Goal: Share content: Share content

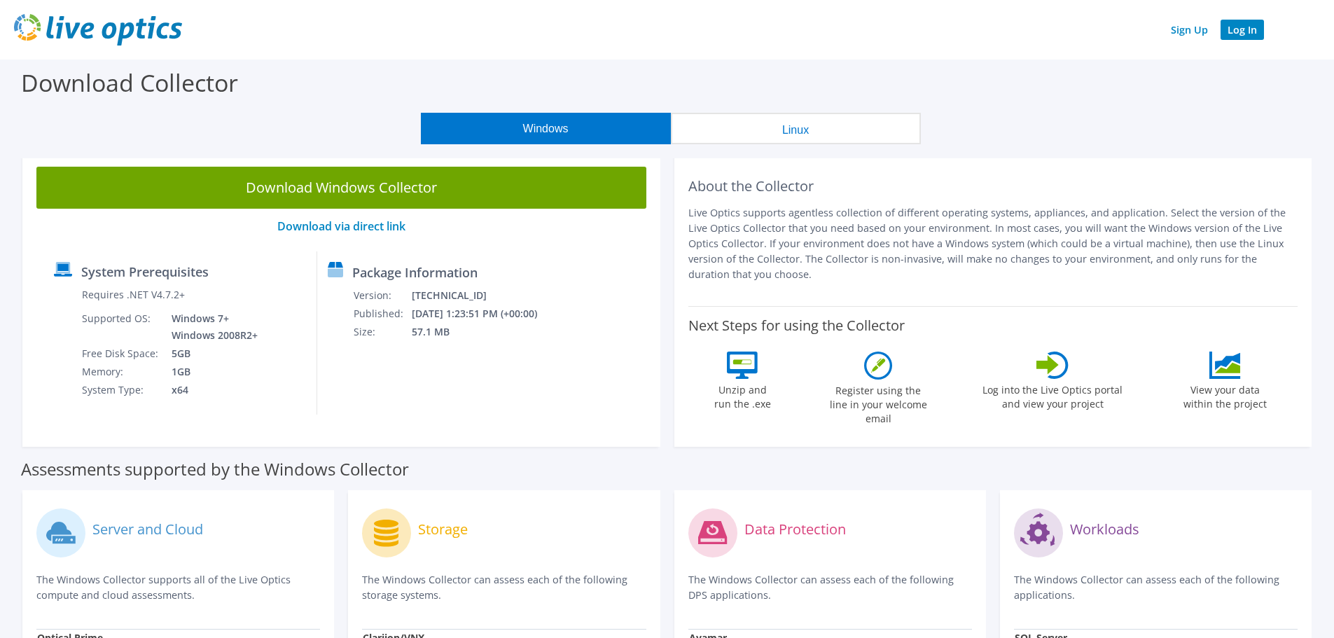
click at [1237, 28] on link "Log In" at bounding box center [1242, 30] width 43 height 20
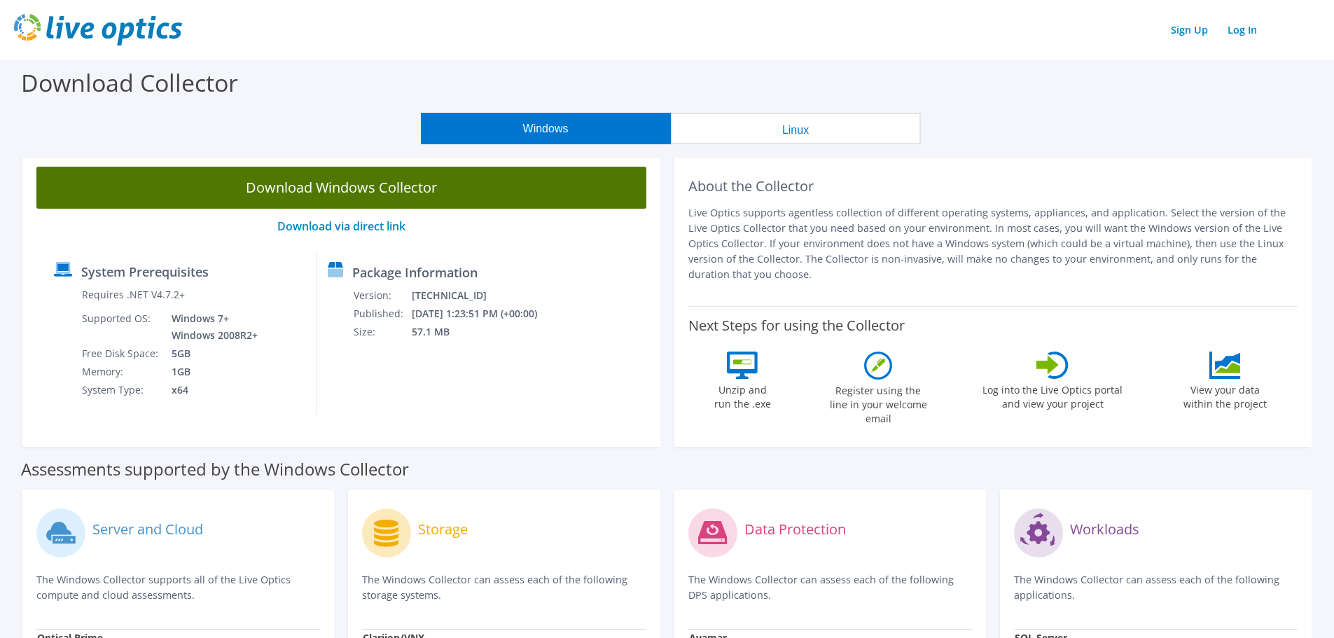
click at [338, 187] on link "Download Windows Collector" at bounding box center [341, 188] width 610 height 42
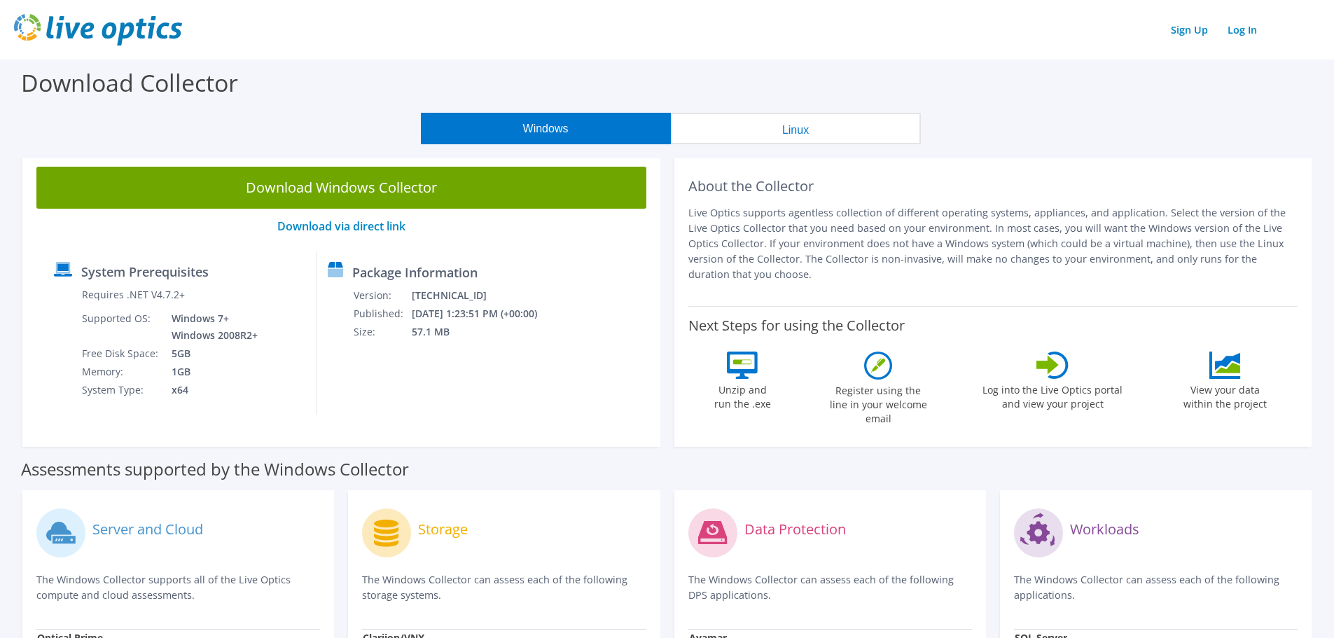
click at [974, 48] on header "Sign Up Log In" at bounding box center [667, 30] width 1334 height 60
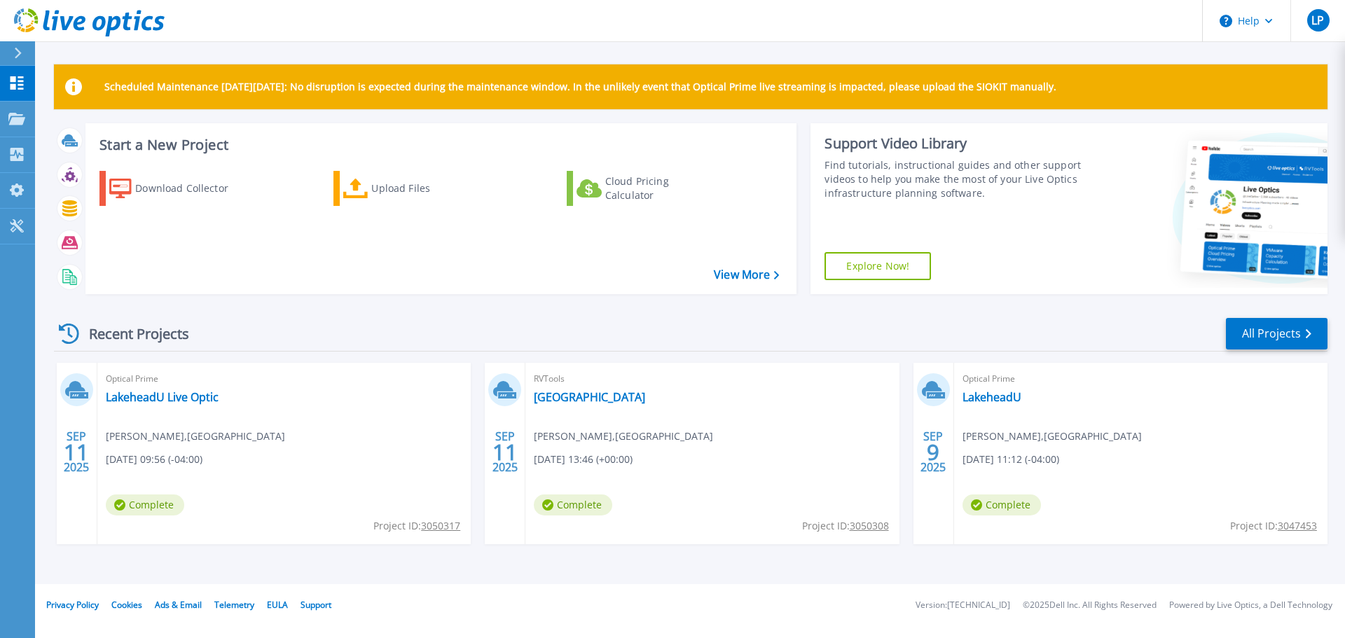
click at [597, 389] on div "RVTools Lakehead University lee potestio , LAKEHEAD UNIVERSITY 09/11/2025, 13:4…" at bounding box center [711, 453] width 373 height 181
click at [594, 401] on link "[GEOGRAPHIC_DATA]" at bounding box center [589, 397] width 111 height 14
click at [357, 186] on icon at bounding box center [355, 189] width 25 height 20
drag, startPoint x: 489, startPoint y: 359, endPoint x: 890, endPoint y: 545, distance: 441.9
click at [890, 545] on div "Recent Projects All Projects [DATE] Optical Prime LakeheadU Live Optic [PERSON_…" at bounding box center [690, 444] width 1273 height 278
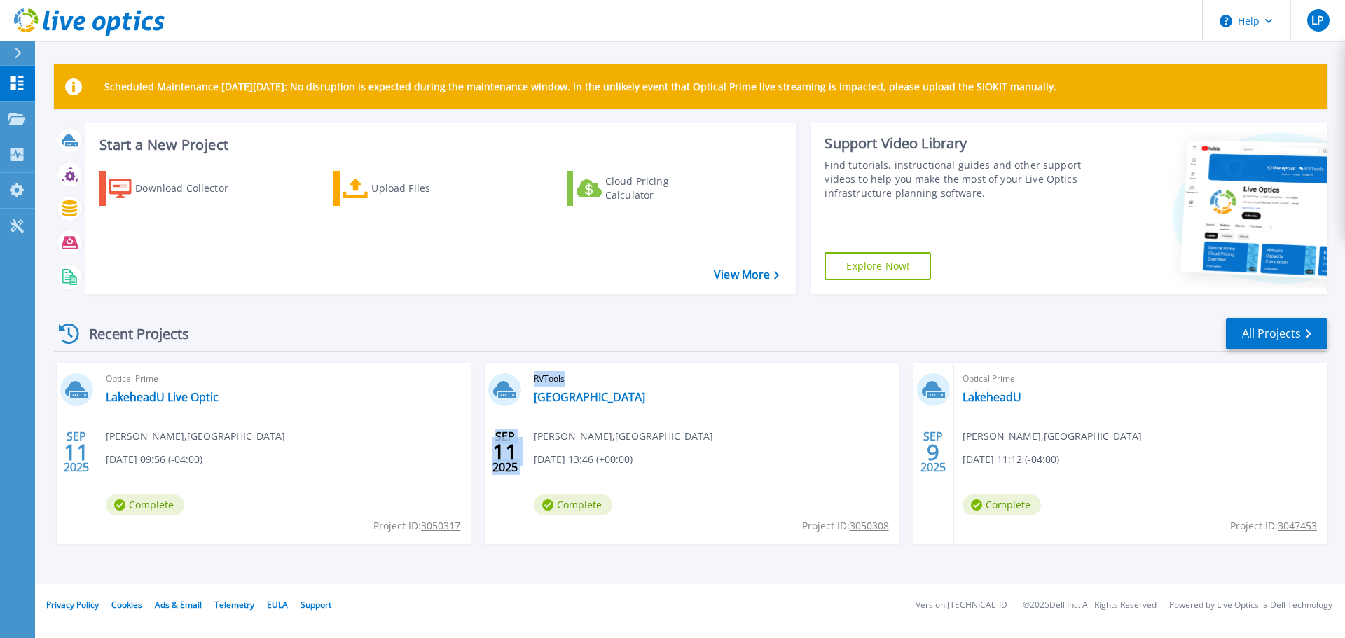
click at [737, 481] on div "RVTools [GEOGRAPHIC_DATA] [PERSON_NAME] , [GEOGRAPHIC_DATA] [DATE] 13:46 (+00:0…" at bounding box center [711, 453] width 373 height 181
click at [588, 392] on link "Lakehead University" at bounding box center [589, 397] width 111 height 14
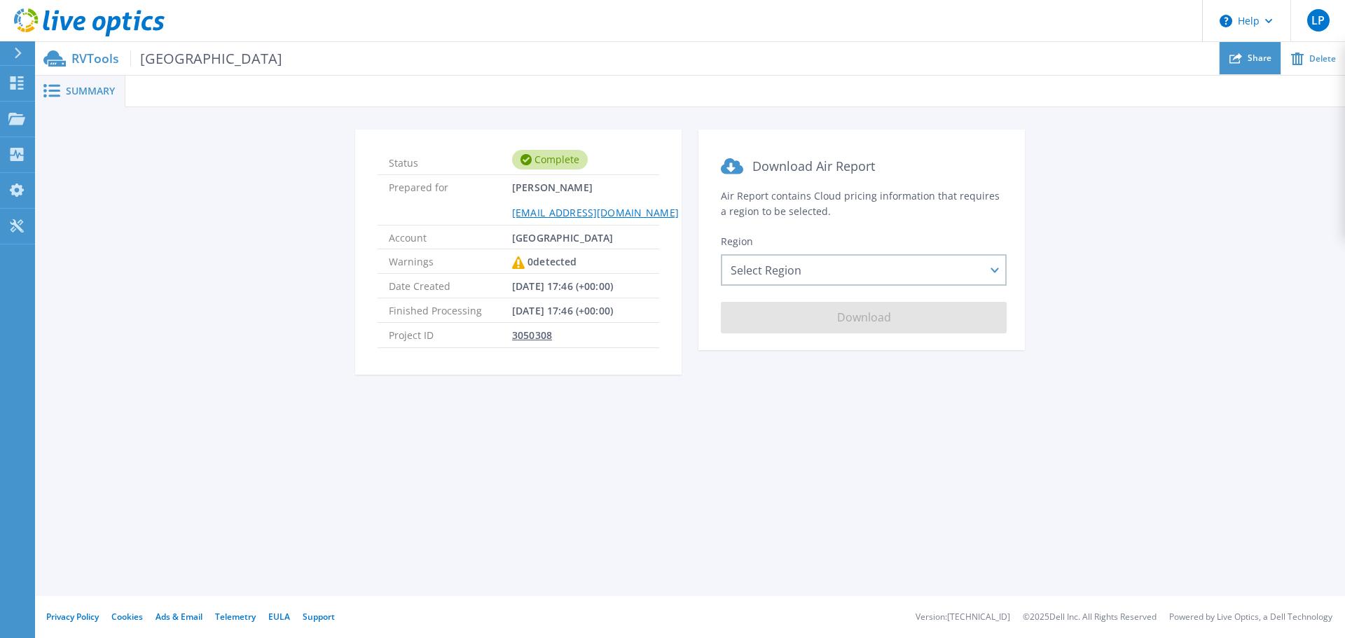
click at [1243, 62] on div "Share" at bounding box center [1249, 58] width 61 height 33
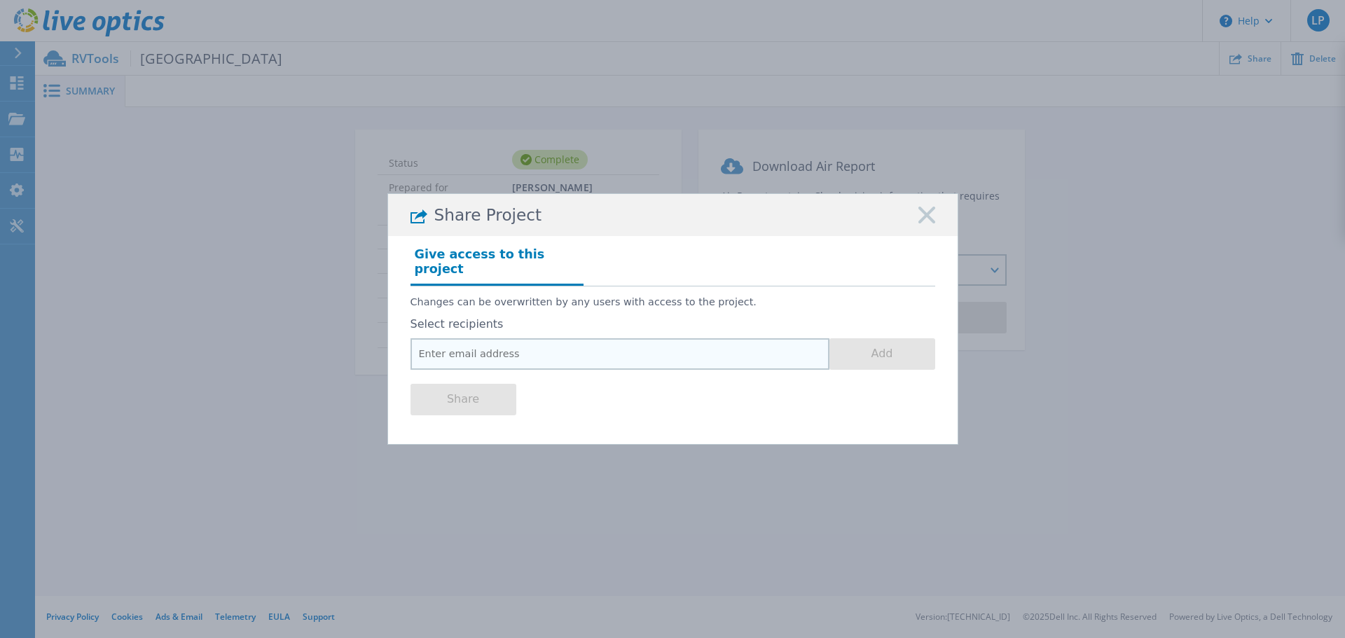
paste input "Razvan.Caloianu@dell.com"
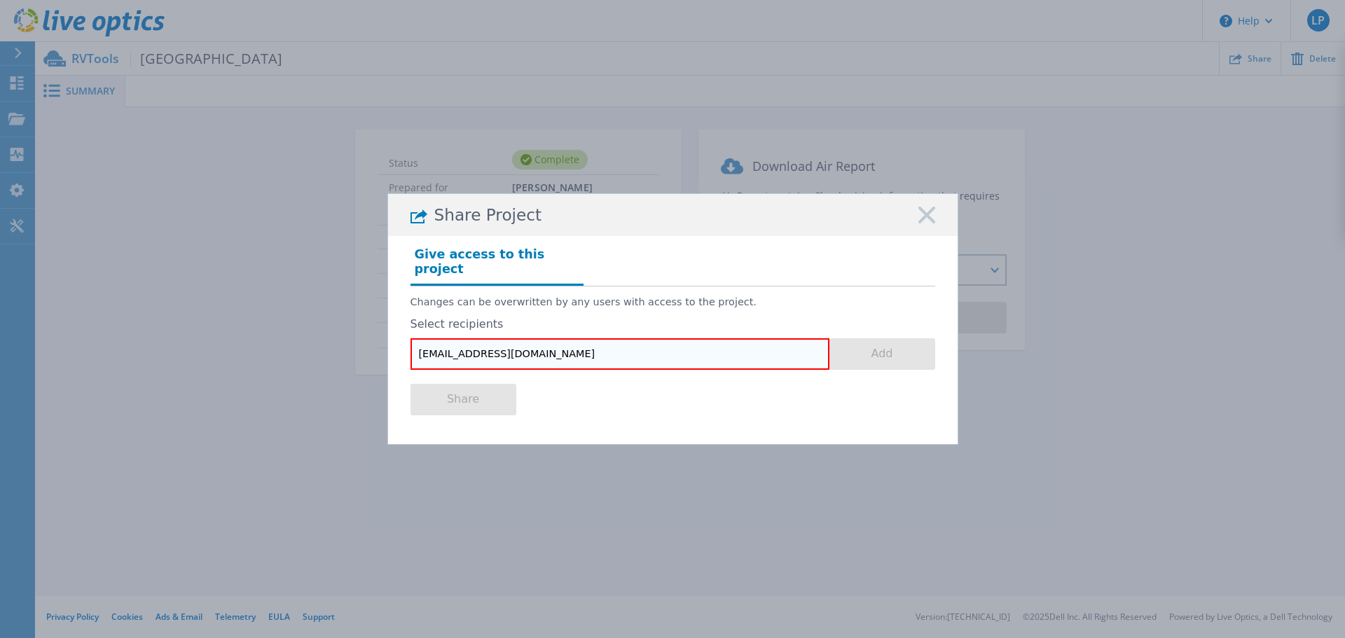
click at [419, 348] on input "Razvan.Caloianu@dell.com" at bounding box center [619, 354] width 419 height 32
type input "Razvan.Caloianu@dell.com"
click at [911, 350] on button "Add" at bounding box center [882, 354] width 106 height 32
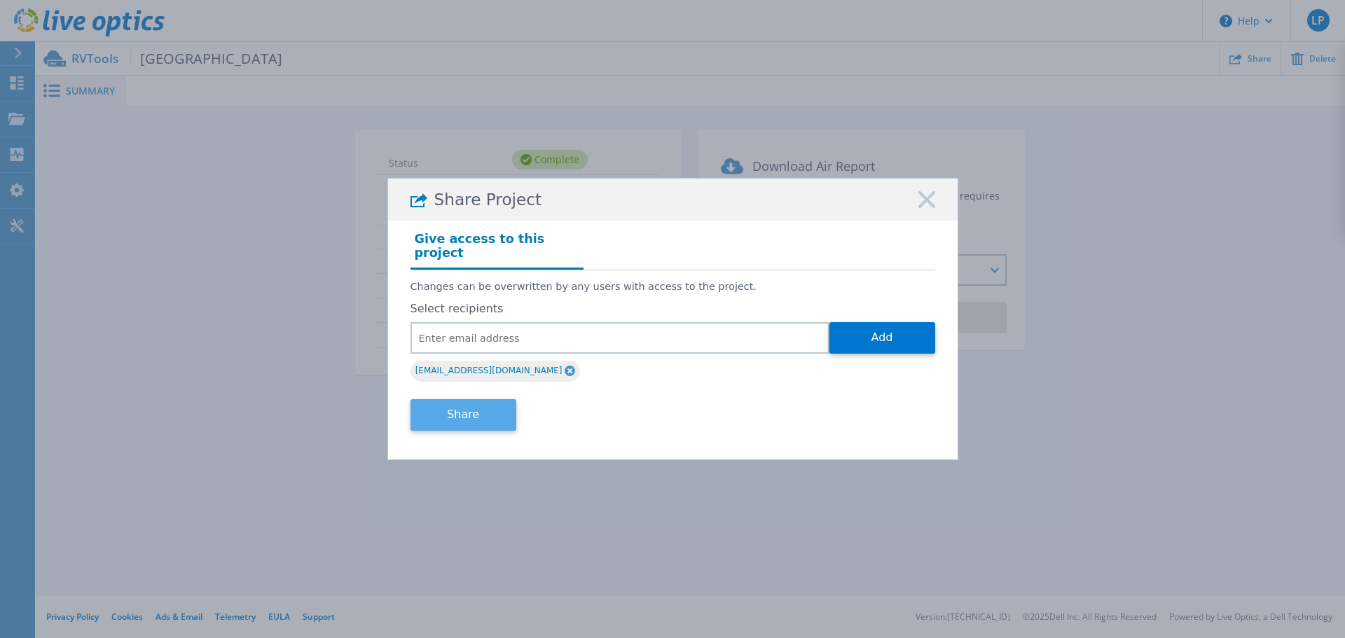
click at [473, 408] on button "Share" at bounding box center [463, 415] width 106 height 32
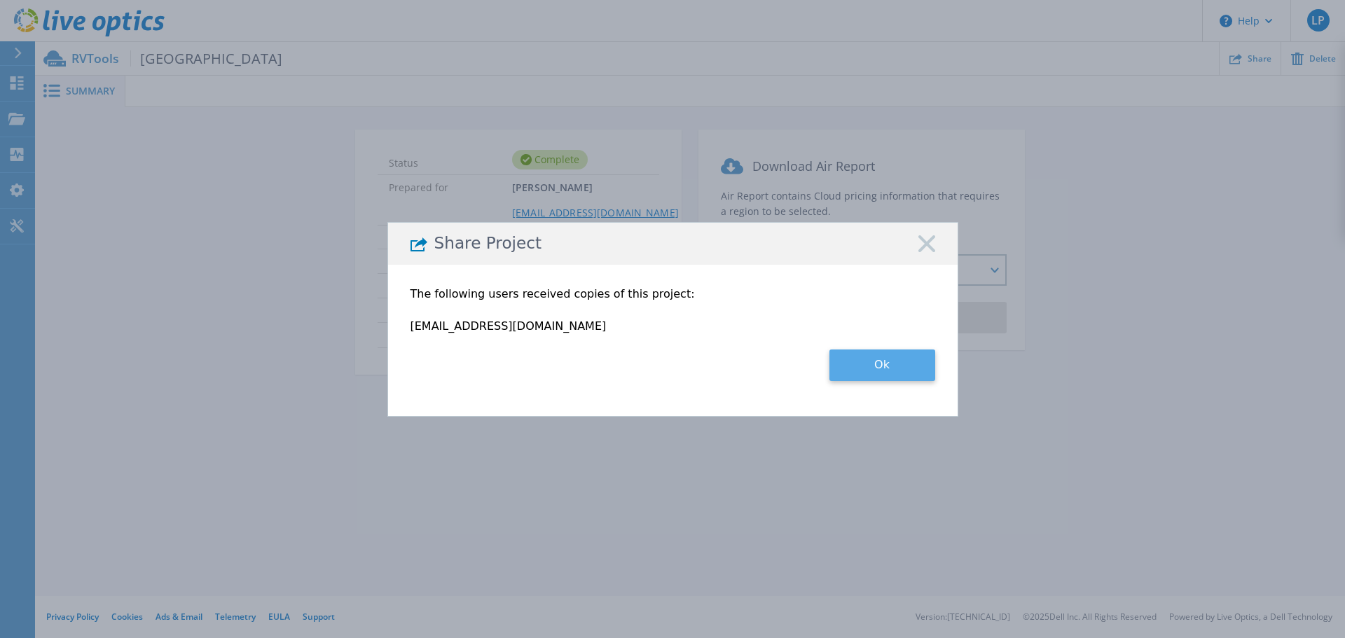
click at [884, 371] on button "Ok" at bounding box center [882, 366] width 106 height 32
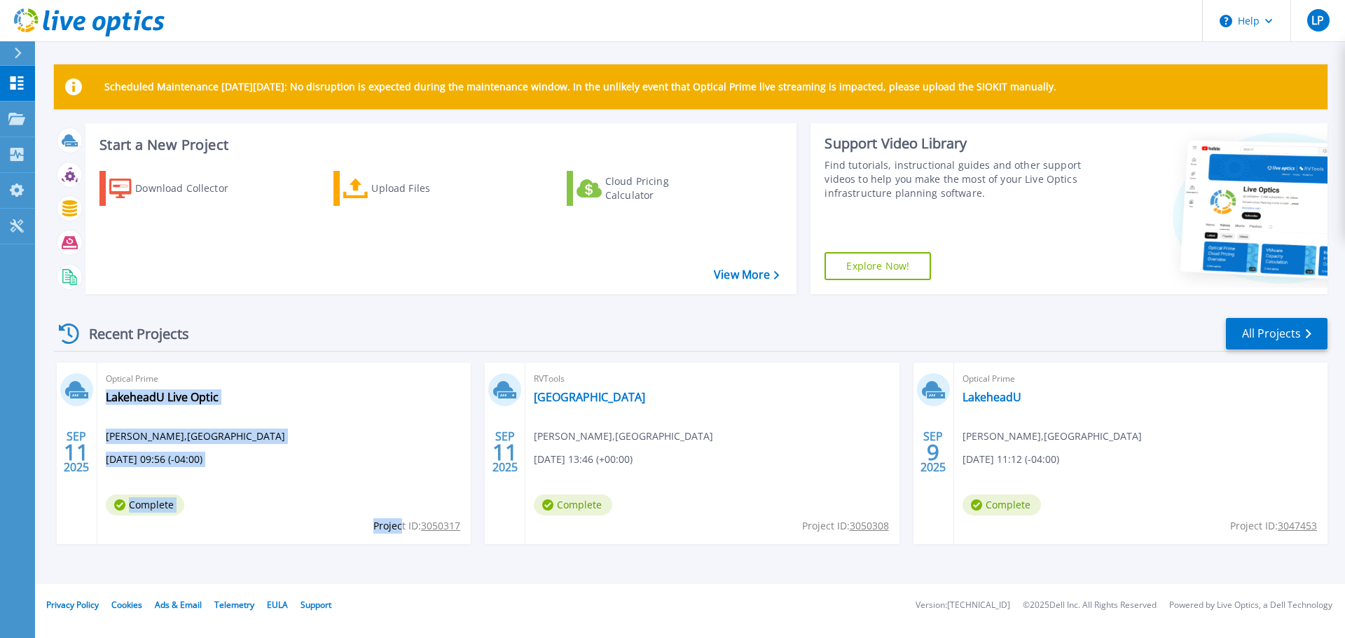
drag, startPoint x: 467, startPoint y: 524, endPoint x: 399, endPoint y: 527, distance: 68.0
click at [399, 527] on div "Optical Prime LakeheadU Live Optic lee potestio , LAKEHEAD UNIVERSITY 09/11/202…" at bounding box center [283, 453] width 373 height 181
click at [326, 455] on div "Optical Prime LakeheadU Live Optic lee potestio , LAKEHEAD UNIVERSITY 09/11/202…" at bounding box center [283, 453] width 373 height 181
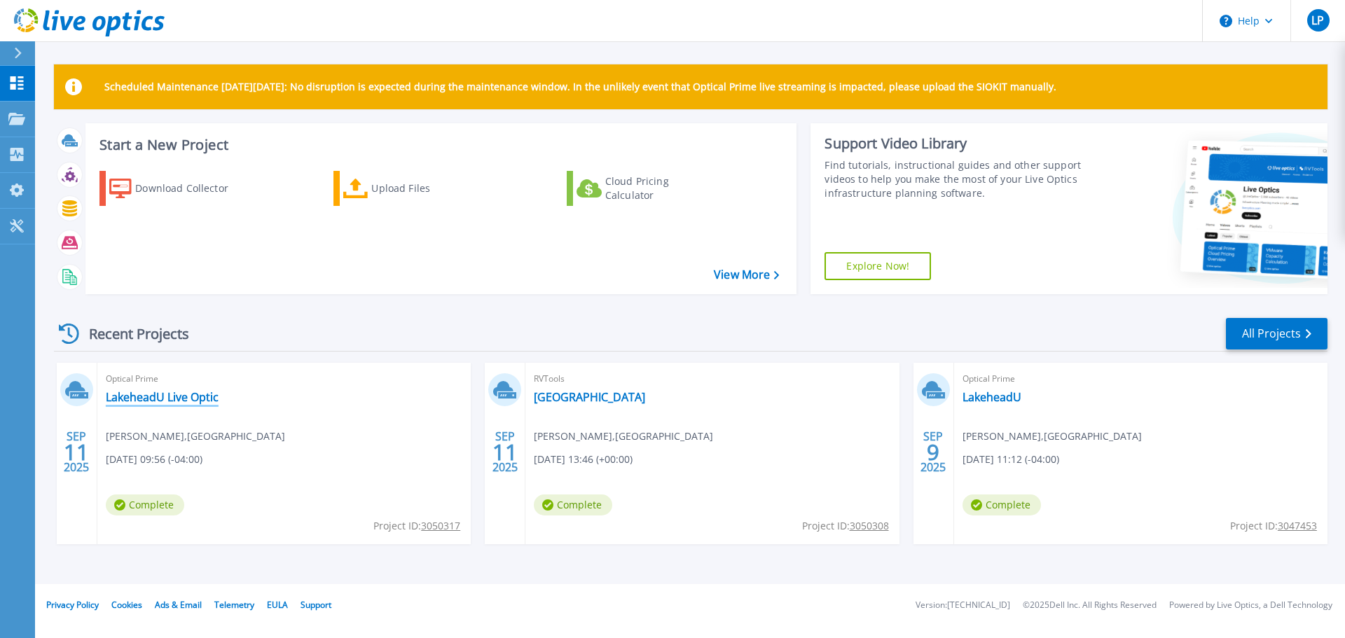
click at [168, 397] on link "LakeheadU Live Optic" at bounding box center [162, 397] width 113 height 14
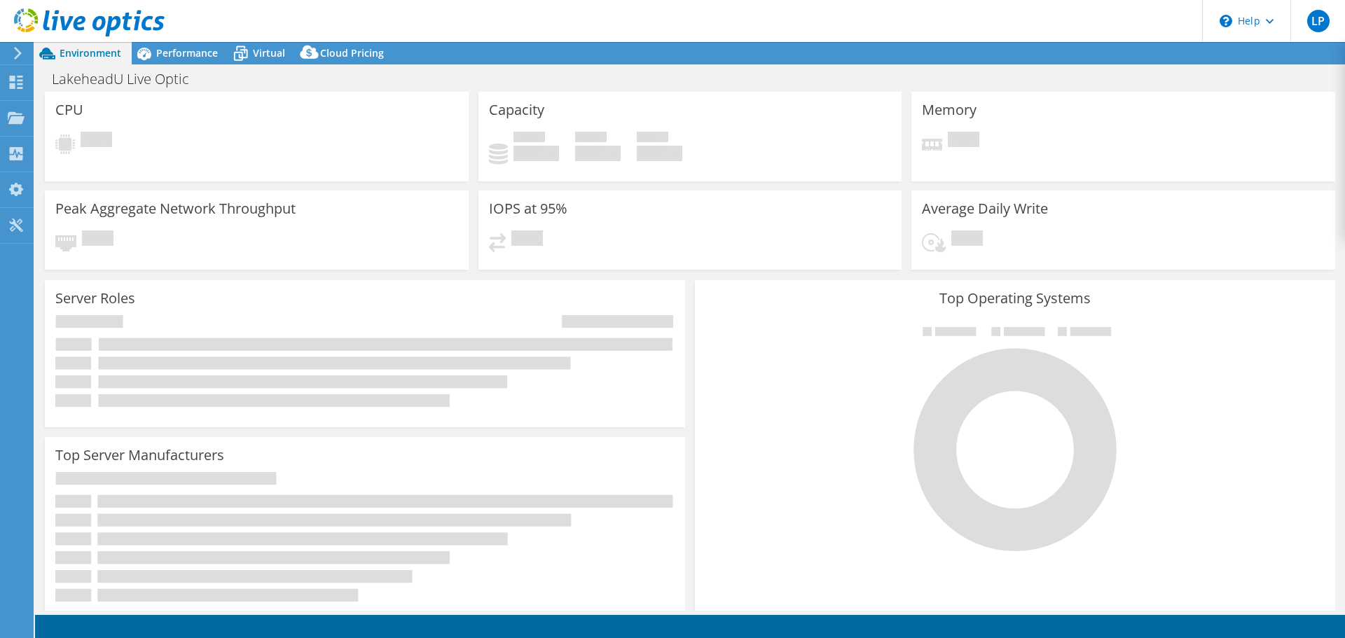
select select "USD"
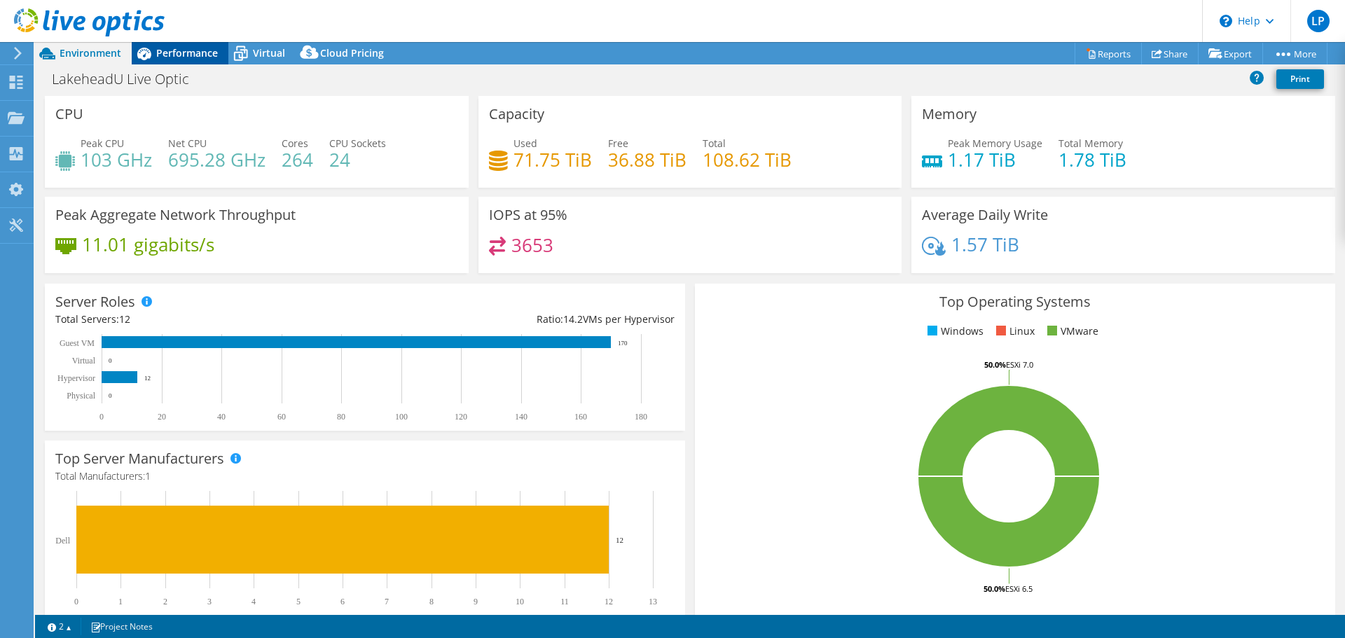
click at [170, 55] on span "Performance" at bounding box center [187, 52] width 62 height 13
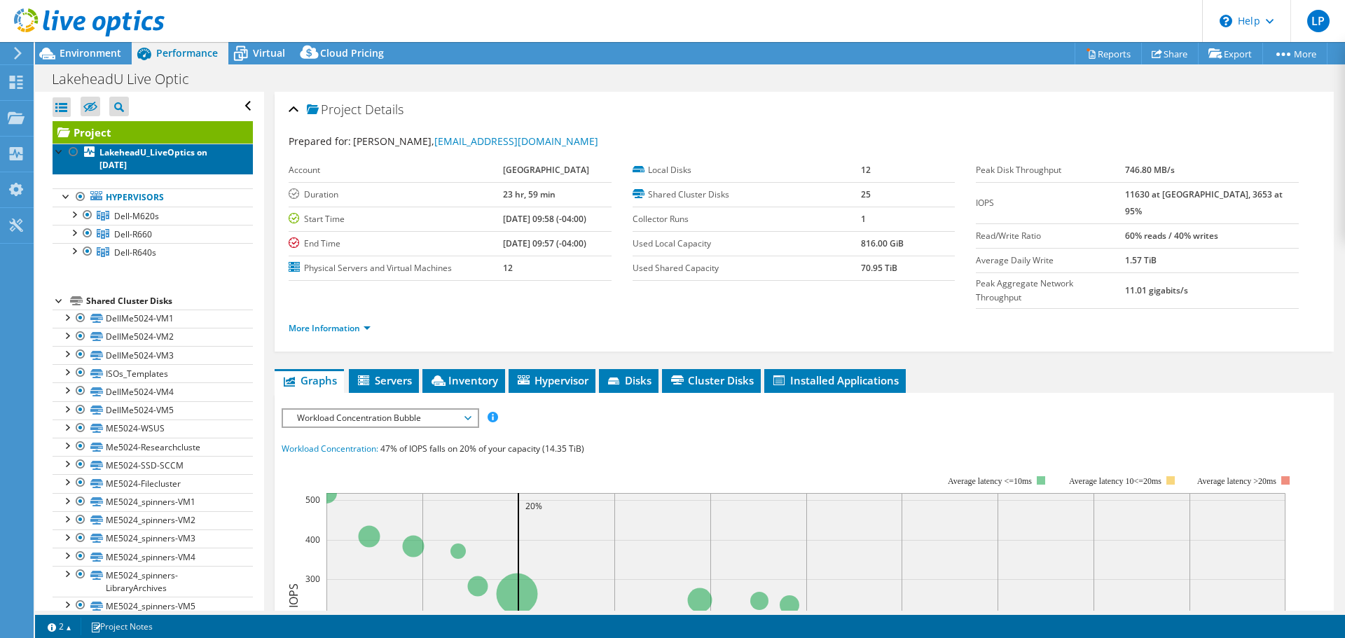
click at [104, 145] on link "LakeheadU_LiveOptics on 9/11/2025" at bounding box center [153, 159] width 200 height 31
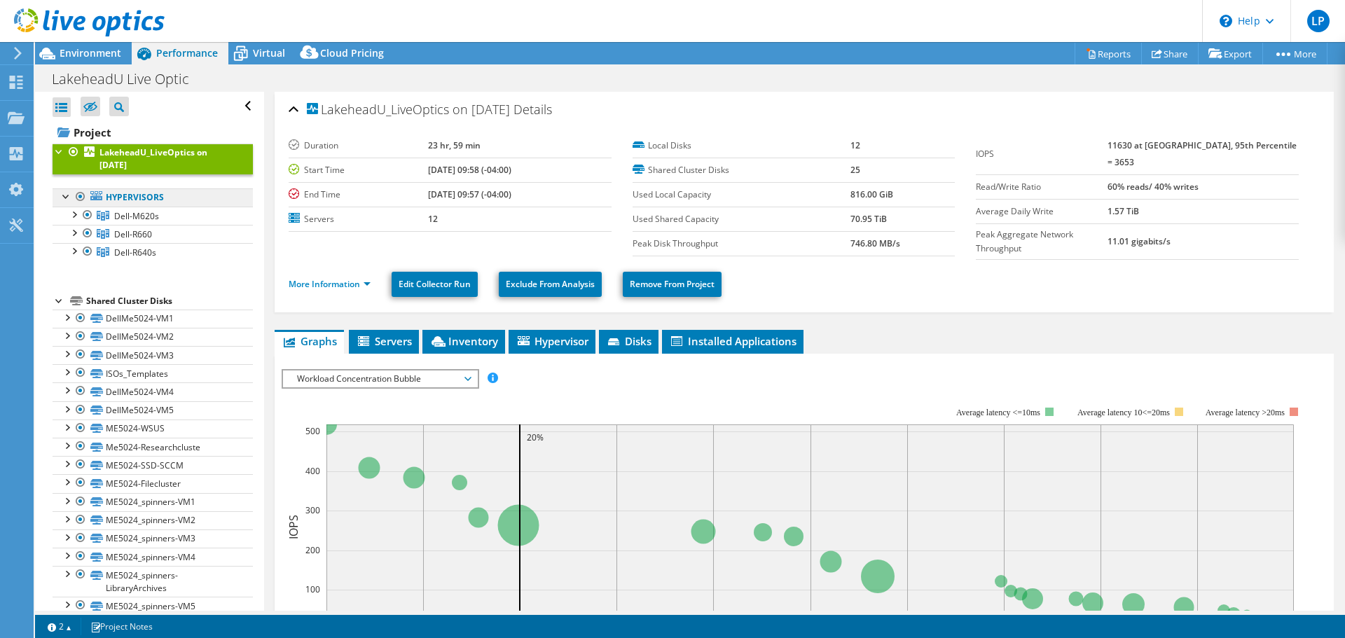
click at [109, 203] on link "Hypervisors" at bounding box center [153, 197] width 200 height 18
click at [97, 57] on span "Environment" at bounding box center [91, 52] width 62 height 13
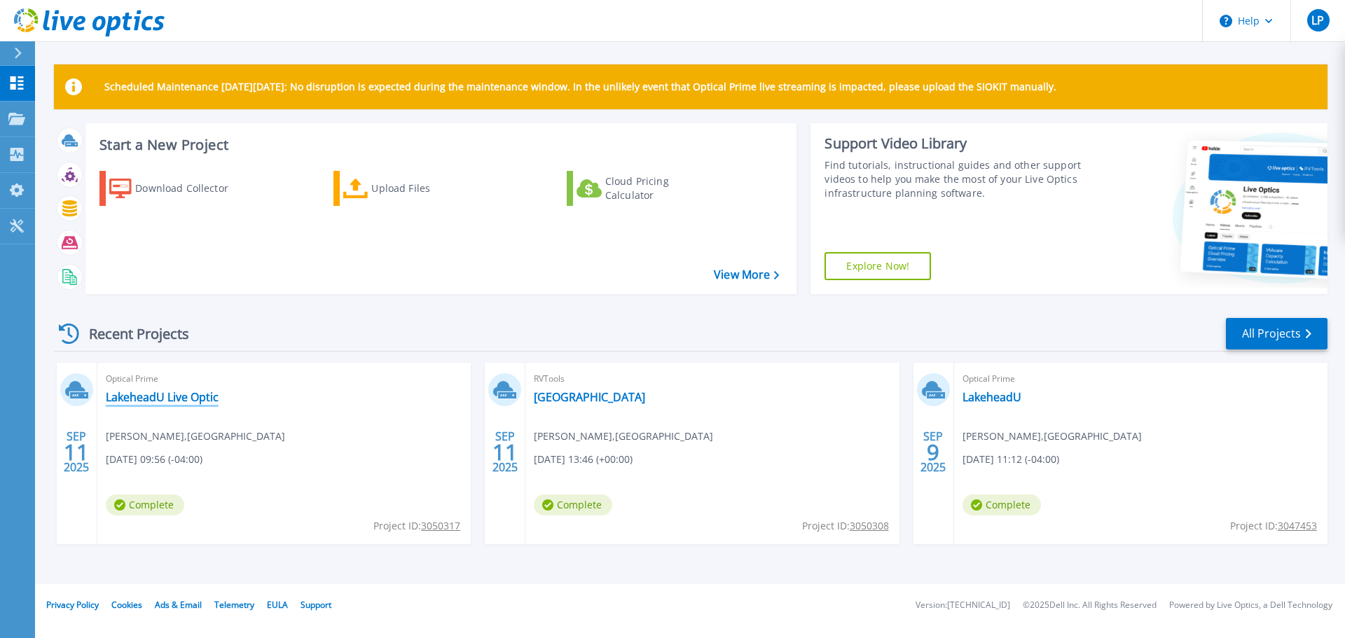
click at [153, 395] on link "LakeheadU Live Optic" at bounding box center [162, 397] width 113 height 14
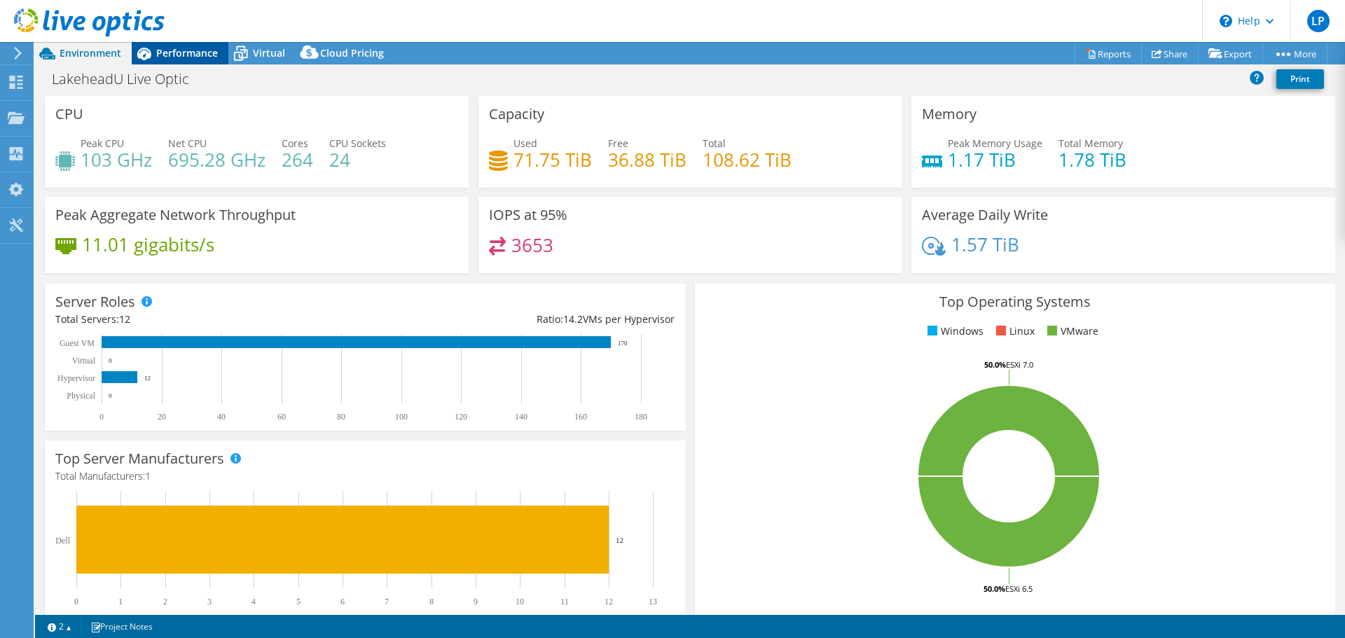
click at [182, 53] on span "Performance" at bounding box center [187, 52] width 62 height 13
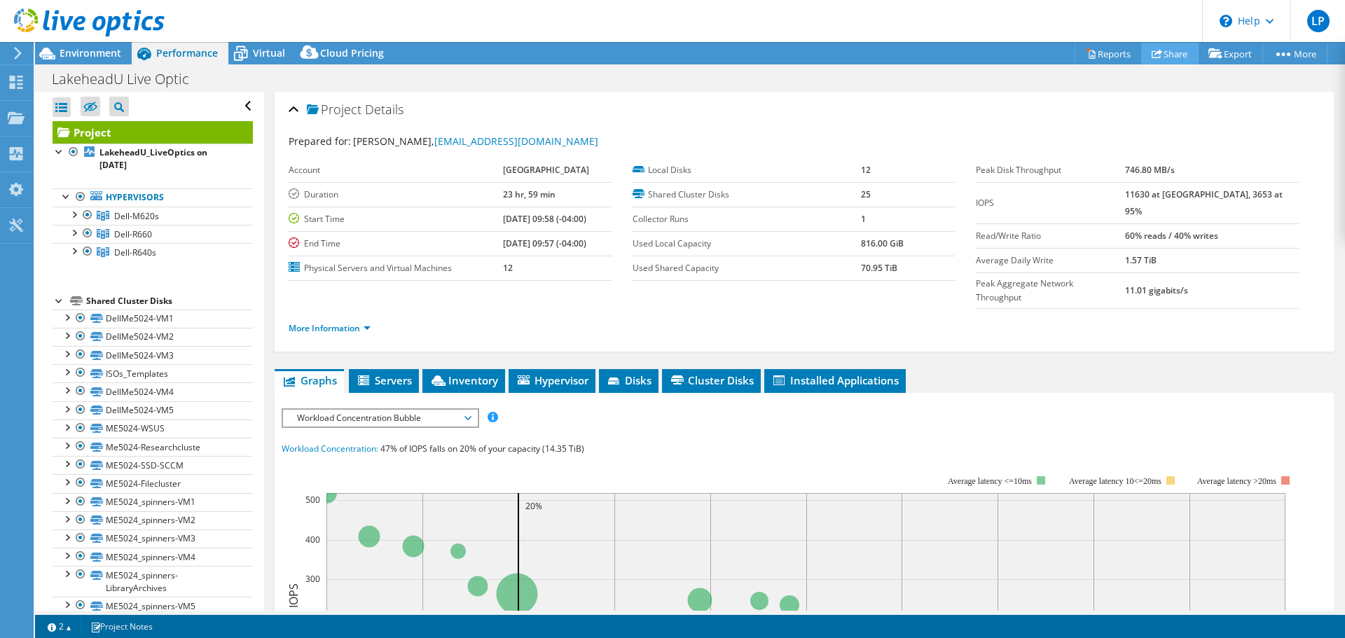
click at [1156, 53] on link "Share" at bounding box center [1169, 54] width 57 height 22
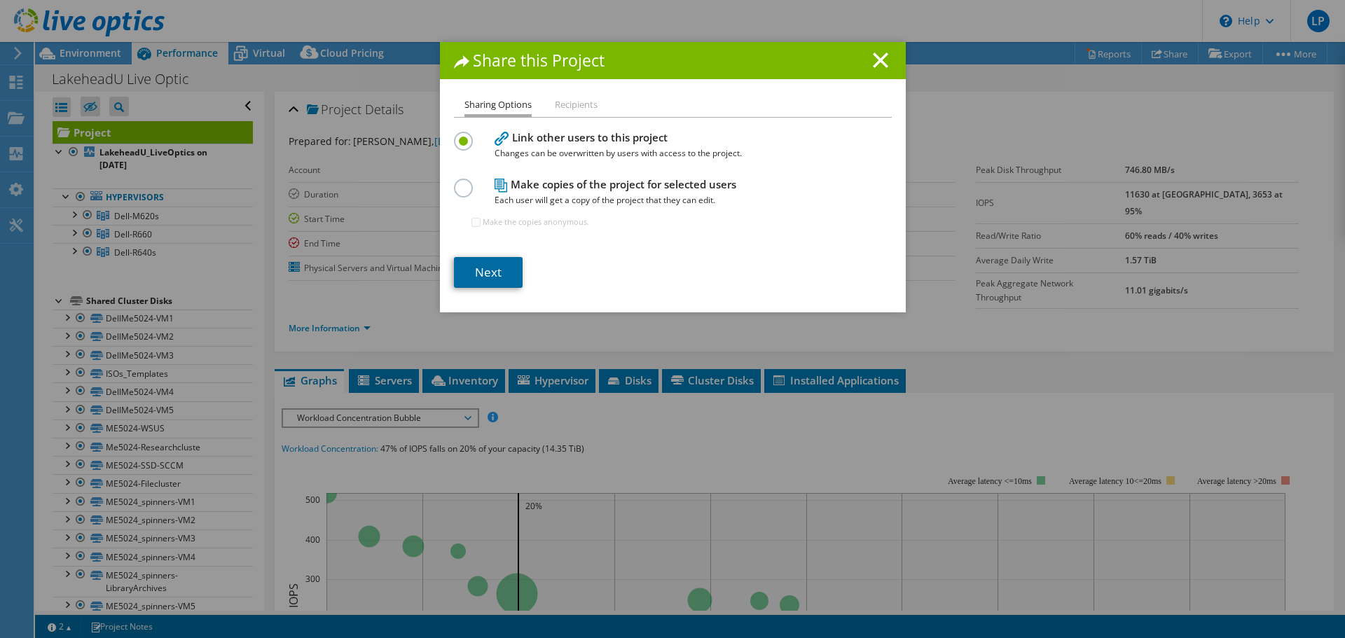
click at [492, 269] on link "Next" at bounding box center [488, 272] width 69 height 31
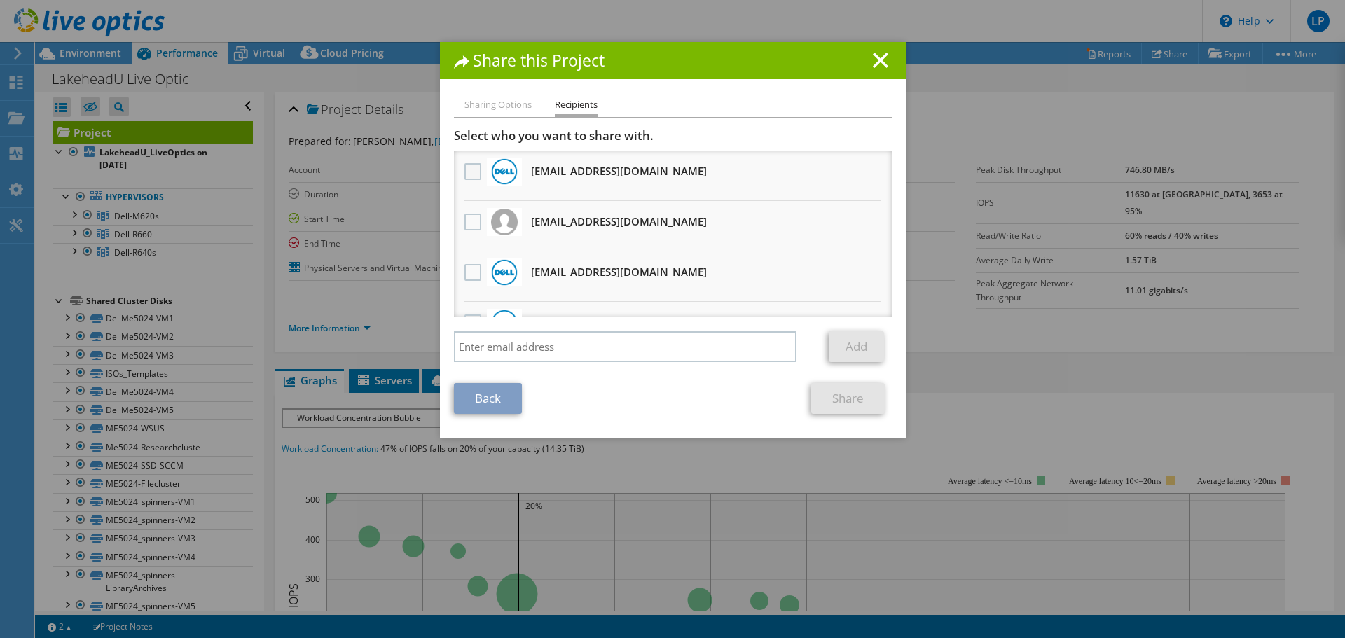
click at [465, 173] on label at bounding box center [474, 171] width 20 height 17
click at [0, 0] on input "checkbox" at bounding box center [0, 0] width 0 height 0
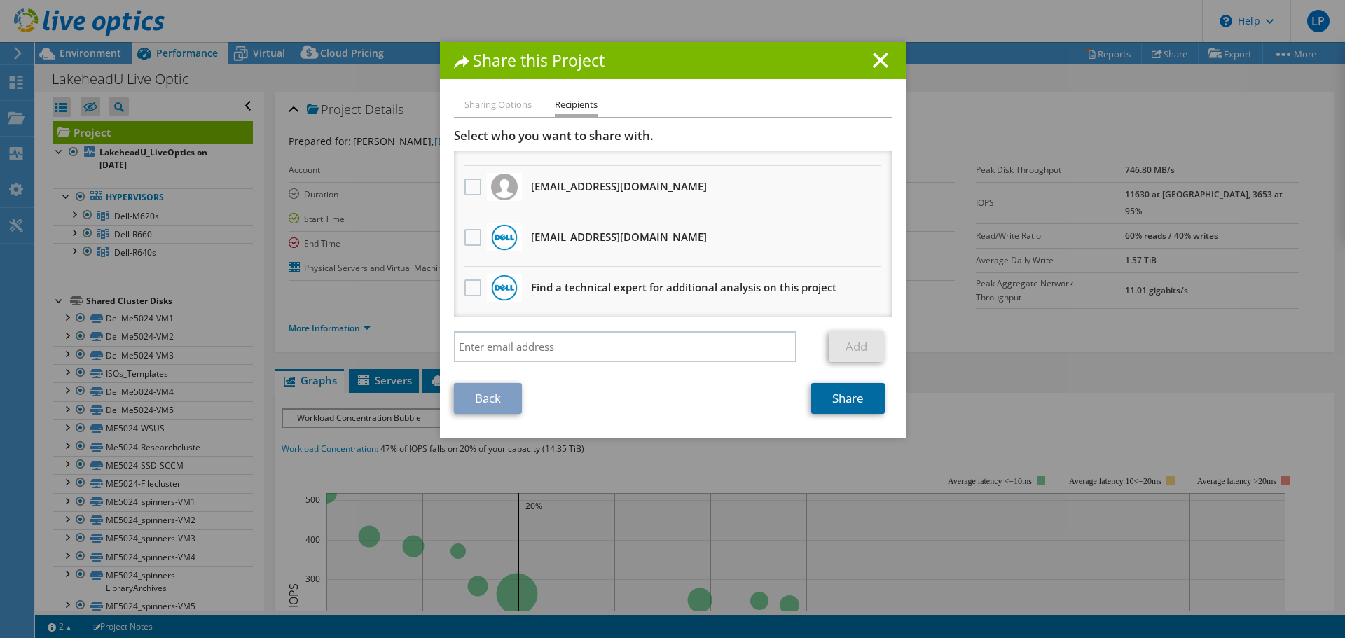
click at [841, 406] on link "Share" at bounding box center [848, 398] width 74 height 31
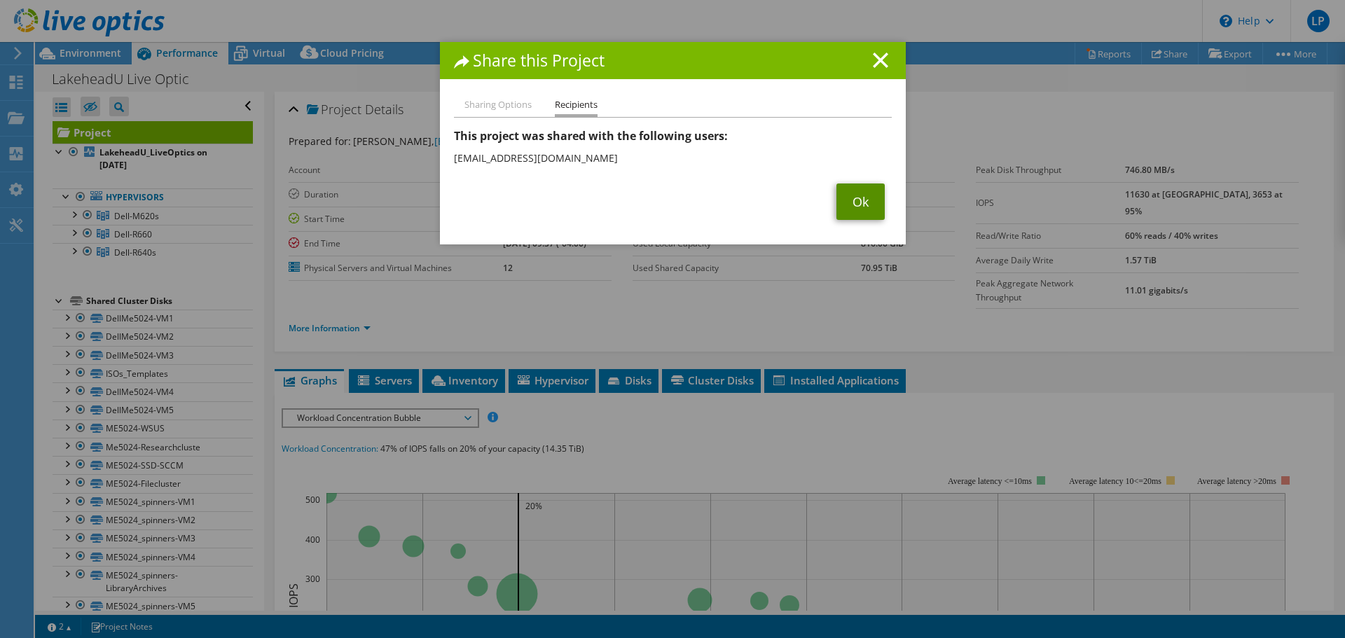
click at [865, 208] on link "Ok" at bounding box center [860, 202] width 48 height 36
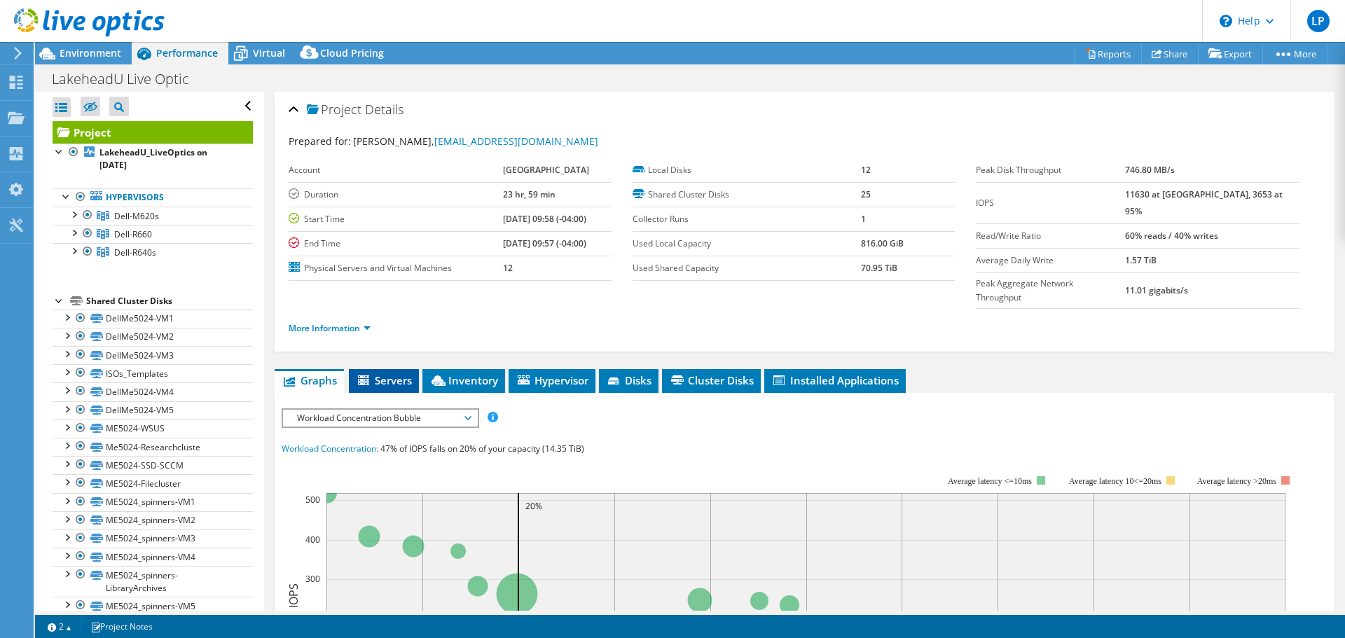
click at [385, 373] on span "Servers" at bounding box center [384, 380] width 56 height 14
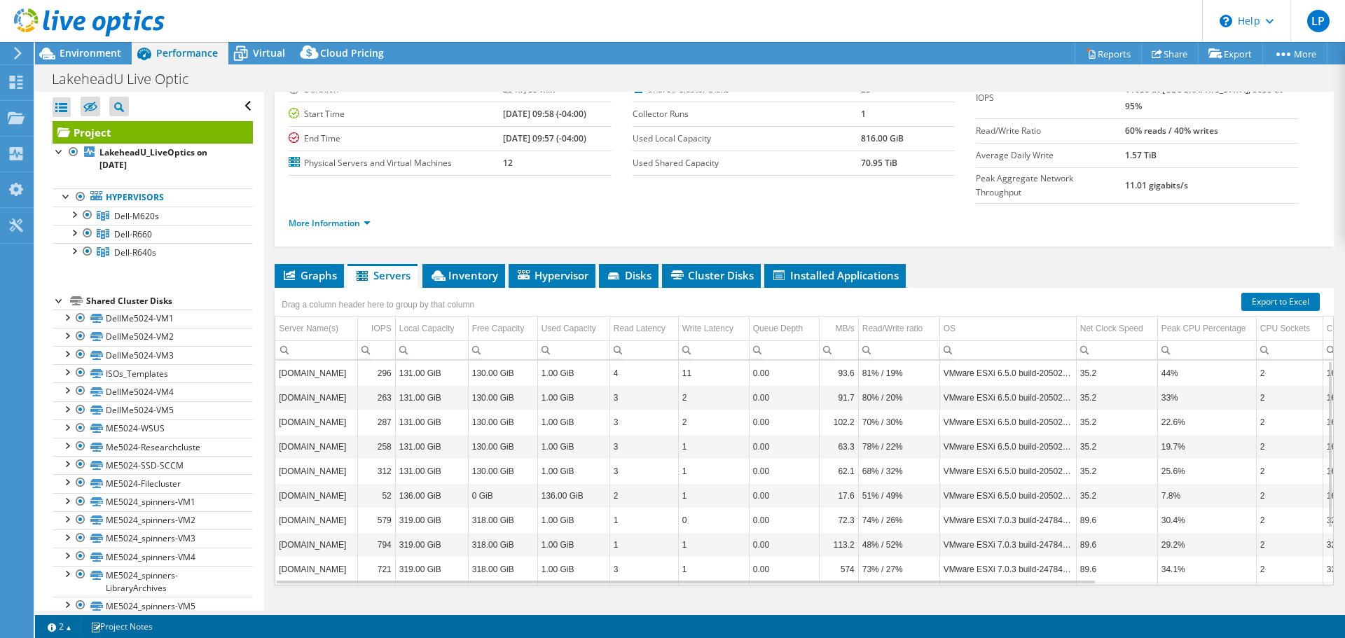
scroll to position [76, 0]
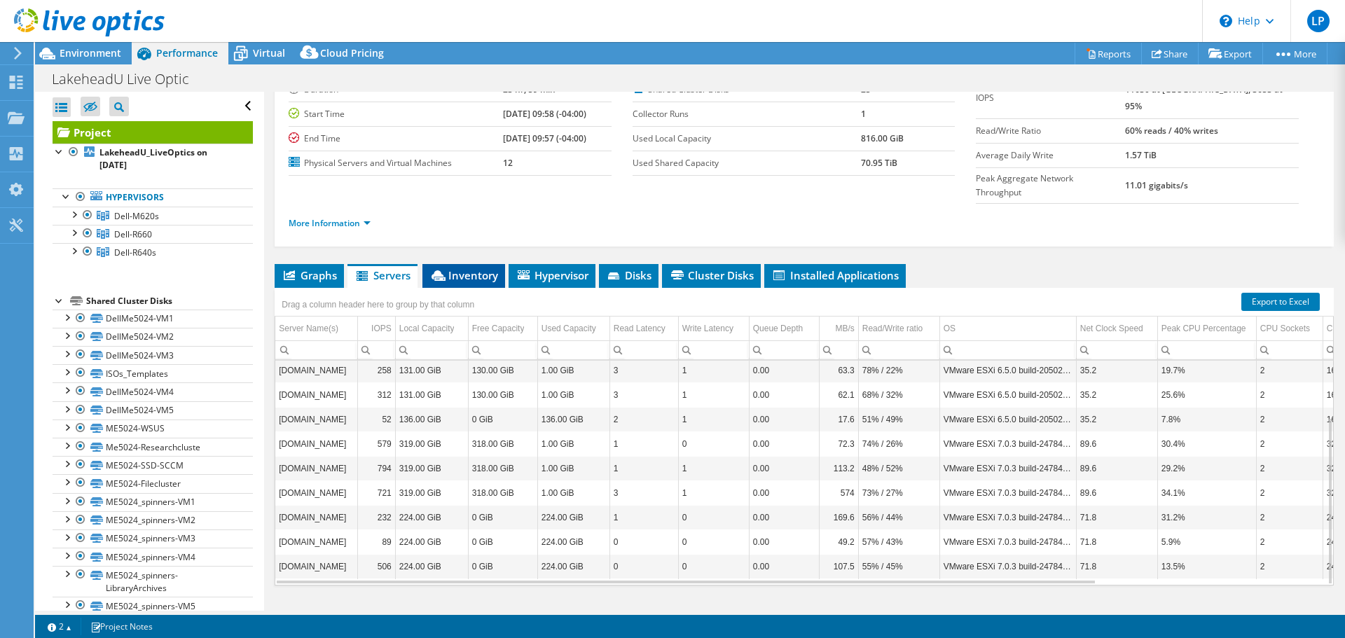
click at [461, 268] on span "Inventory" at bounding box center [463, 275] width 69 height 14
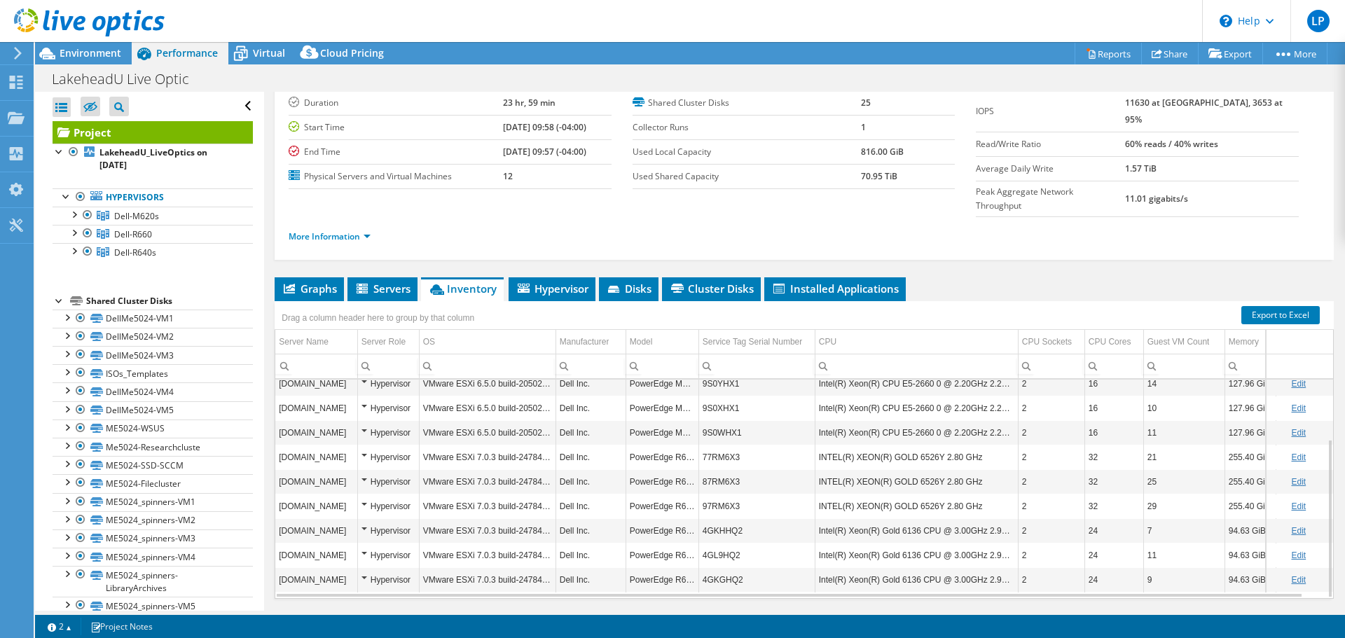
scroll to position [105, 0]
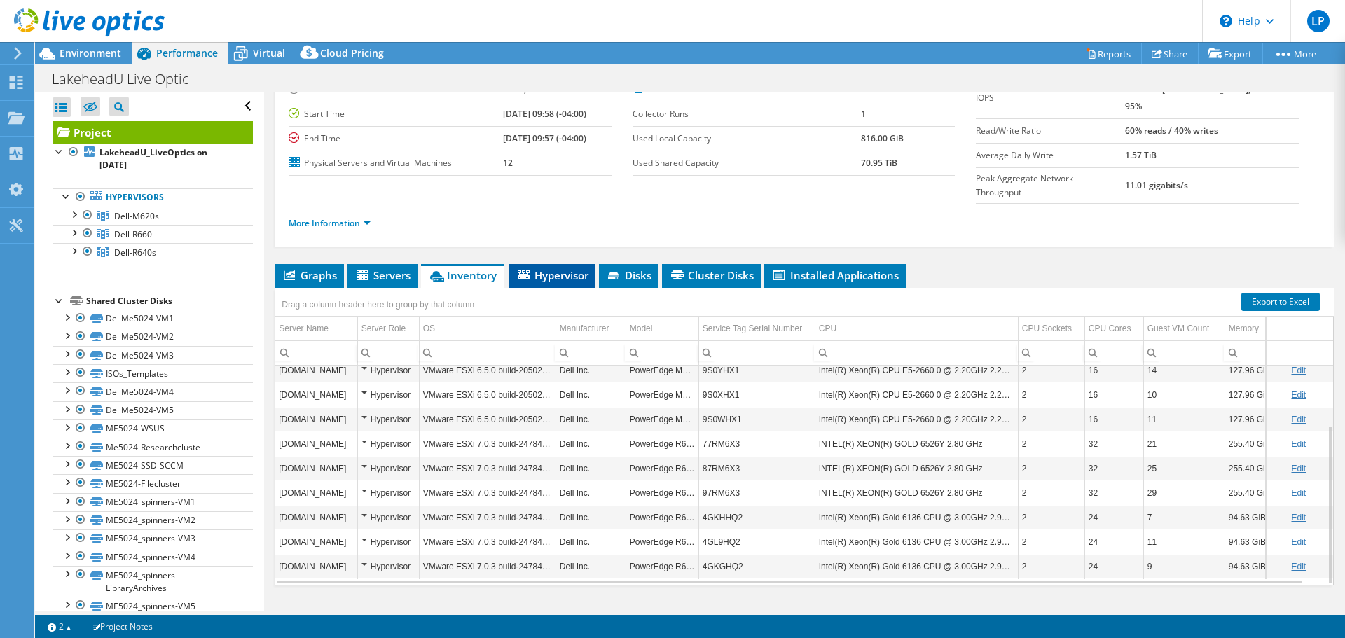
click at [565, 268] on span "Hypervisor" at bounding box center [552, 275] width 73 height 14
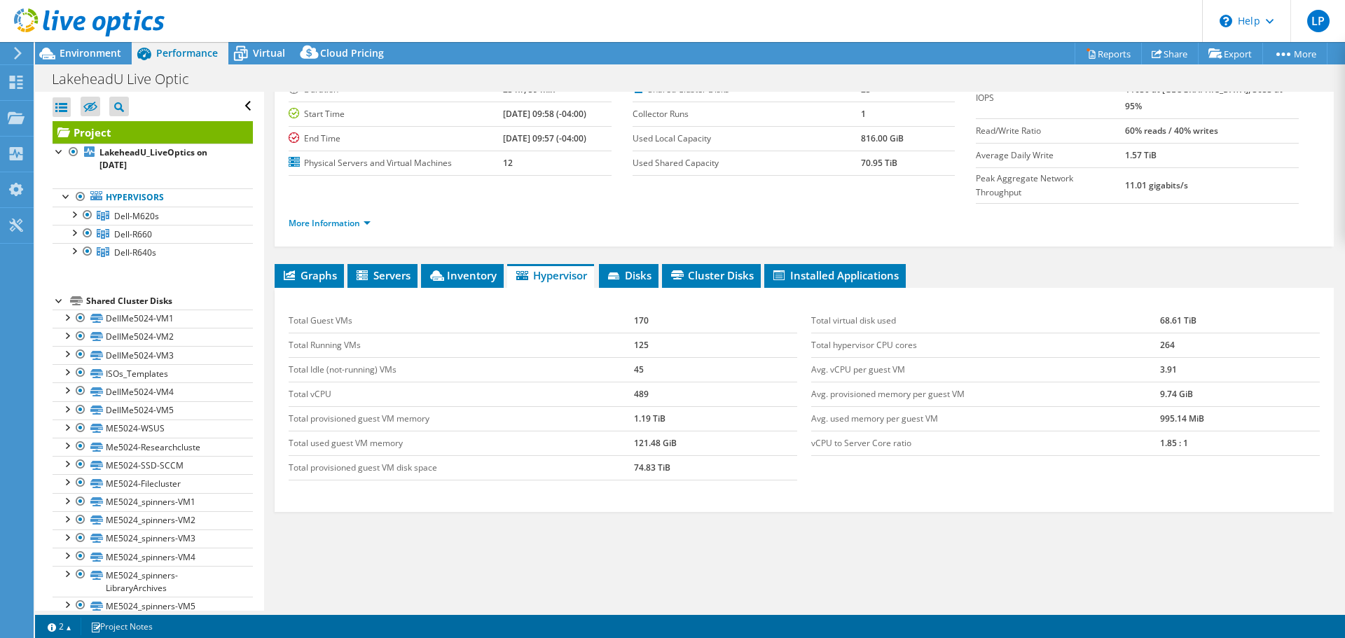
click at [713, 357] on td "45" at bounding box center [715, 369] width 163 height 25
click at [640, 268] on span "Disks" at bounding box center [629, 275] width 46 height 14
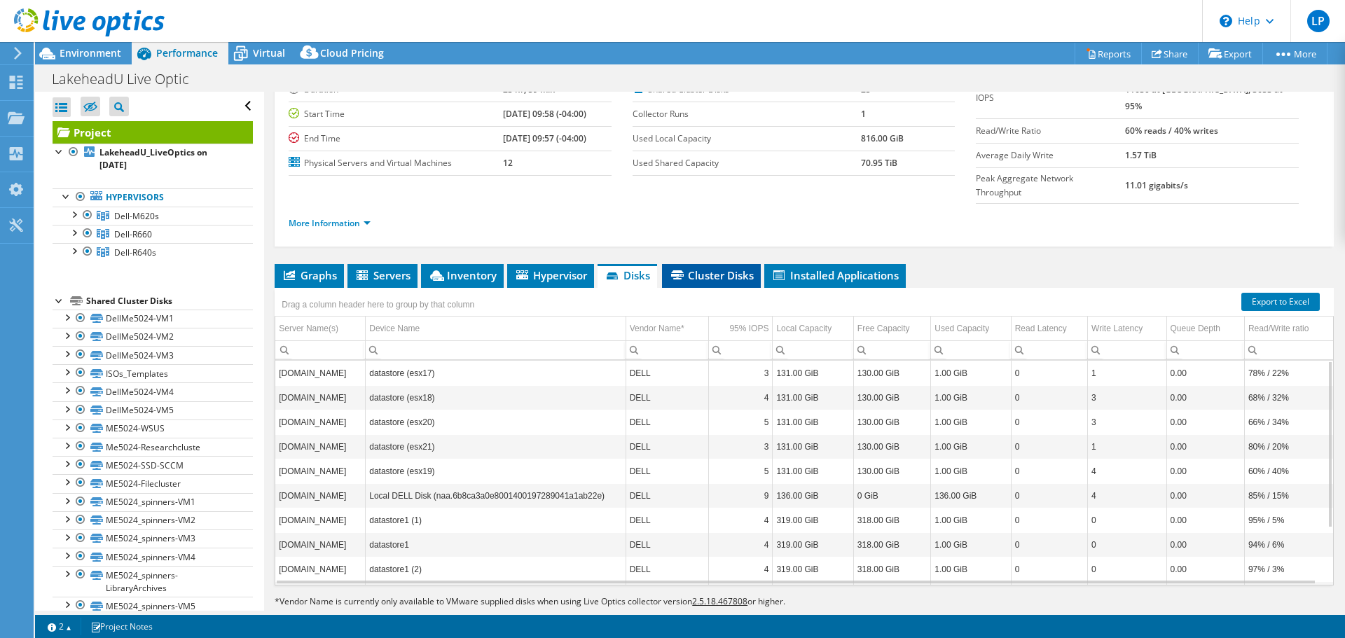
click at [707, 268] on span "Cluster Disks" at bounding box center [711, 275] width 85 height 14
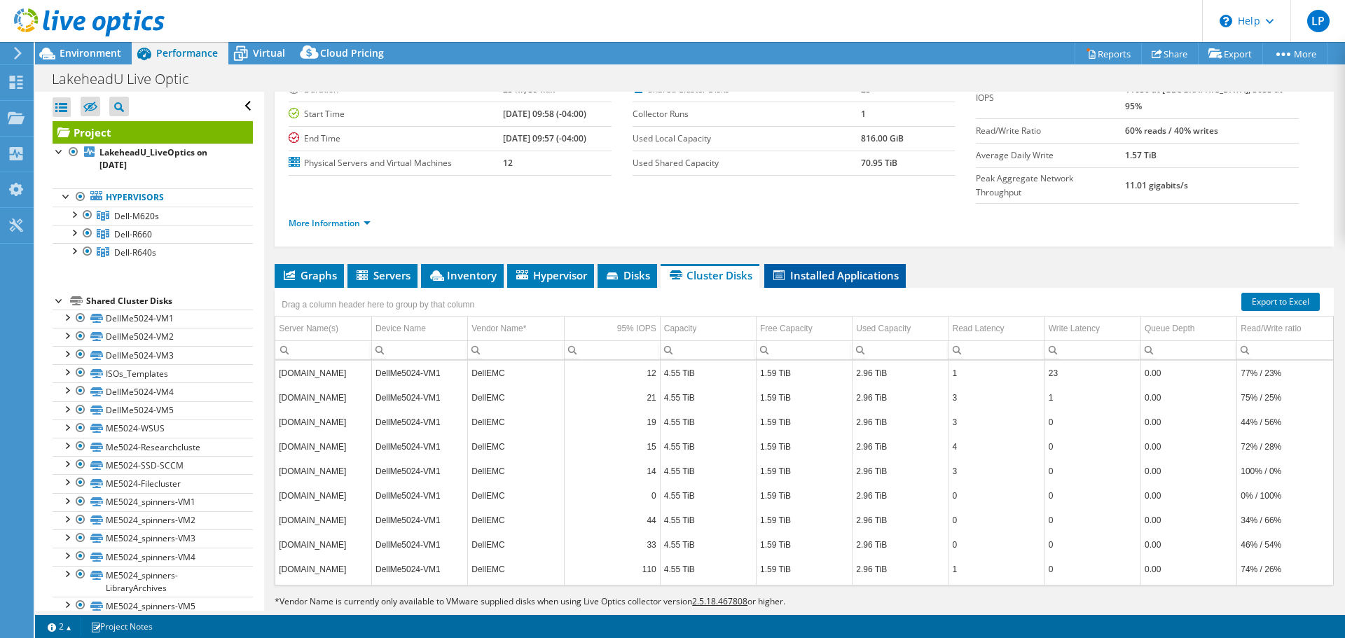
click at [840, 264] on li "Installed Applications" at bounding box center [834, 276] width 141 height 24
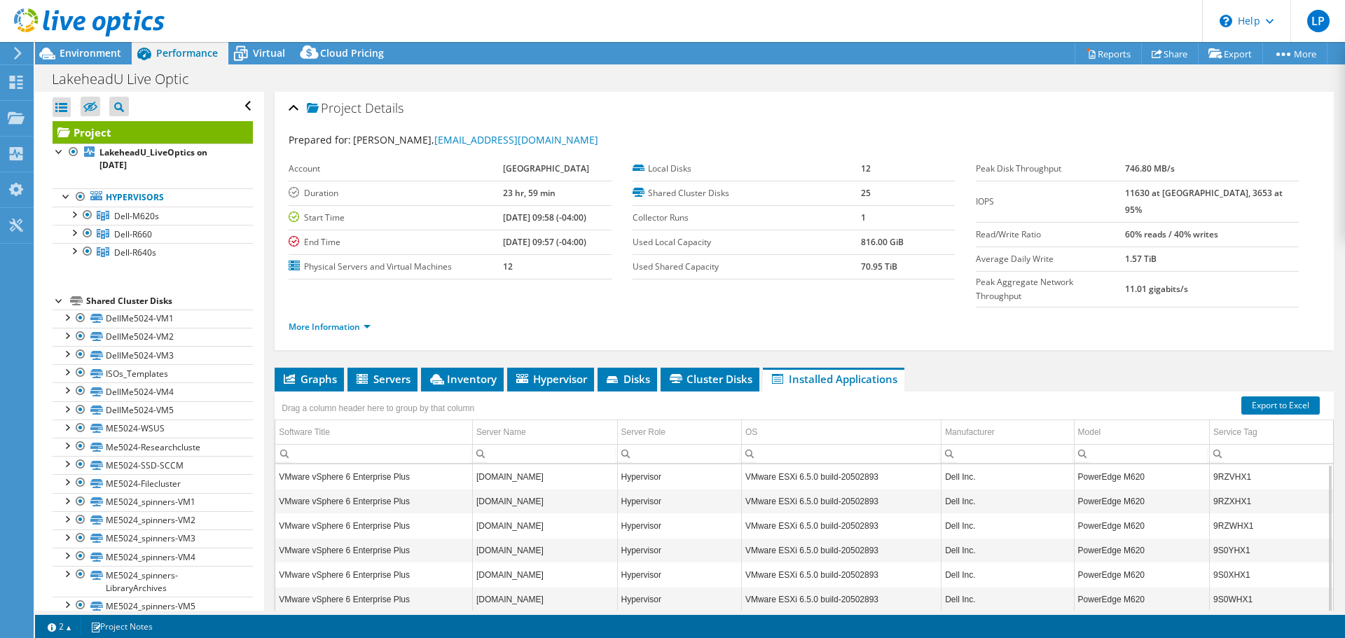
scroll to position [0, 0]
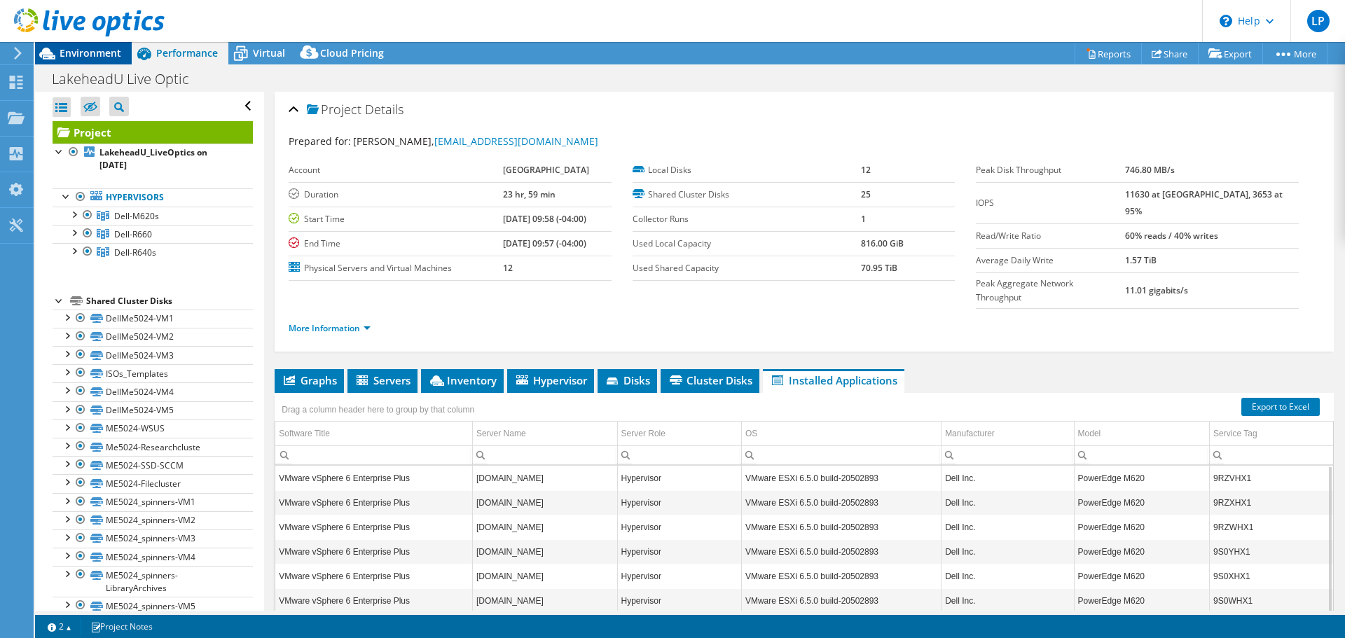
click at [76, 54] on span "Environment" at bounding box center [91, 52] width 62 height 13
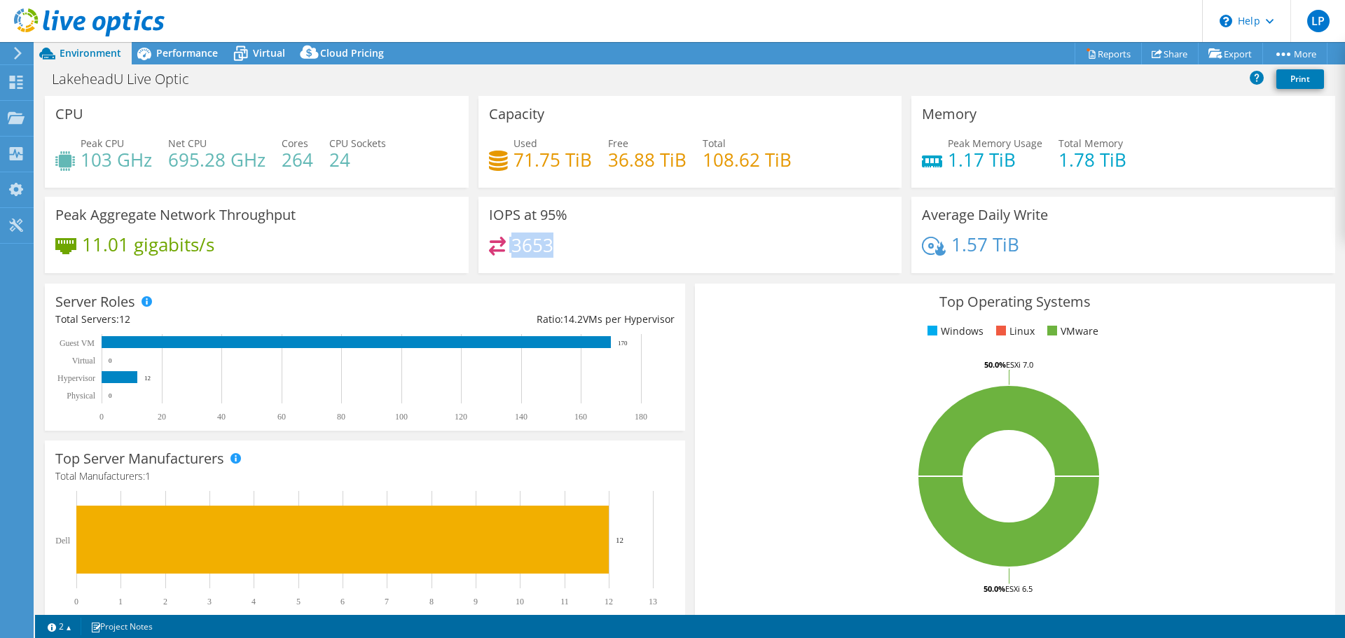
drag, startPoint x: 504, startPoint y: 245, endPoint x: 569, endPoint y: 249, distance: 65.2
click at [569, 249] on div "3653" at bounding box center [690, 252] width 403 height 30
click at [582, 371] on rect at bounding box center [358, 378] width 607 height 88
click at [186, 62] on div "Performance" at bounding box center [180, 53] width 97 height 22
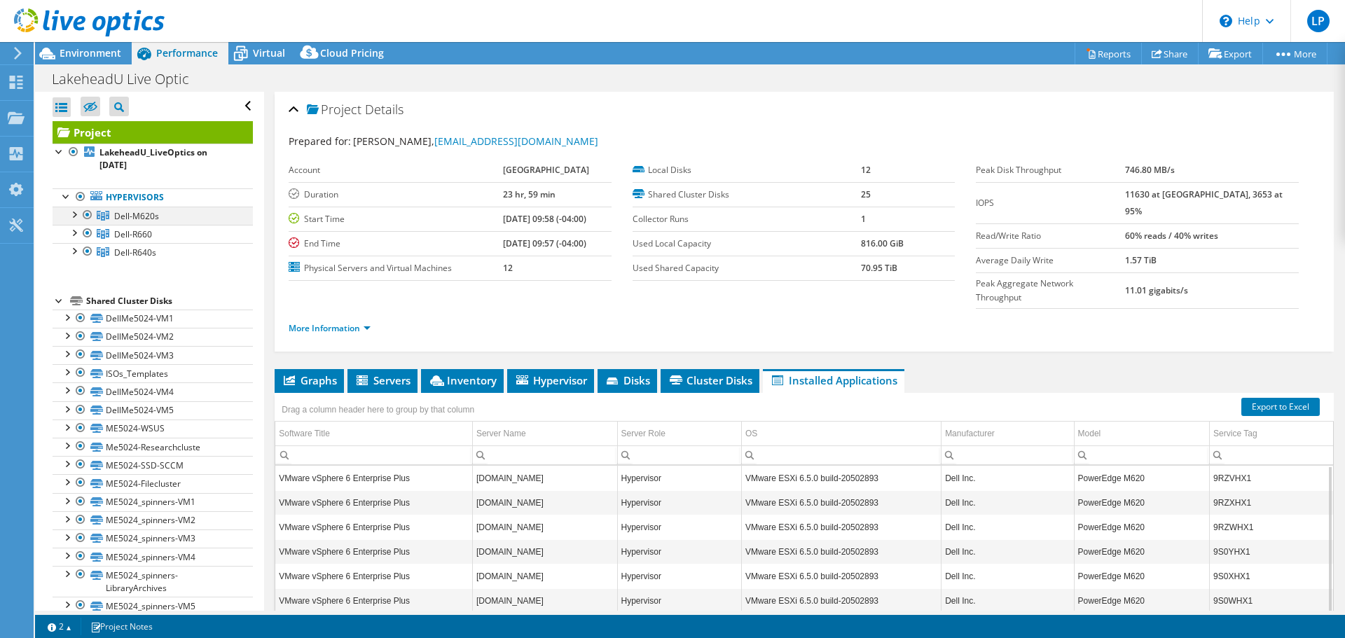
click at [72, 212] on div at bounding box center [74, 214] width 14 height 14
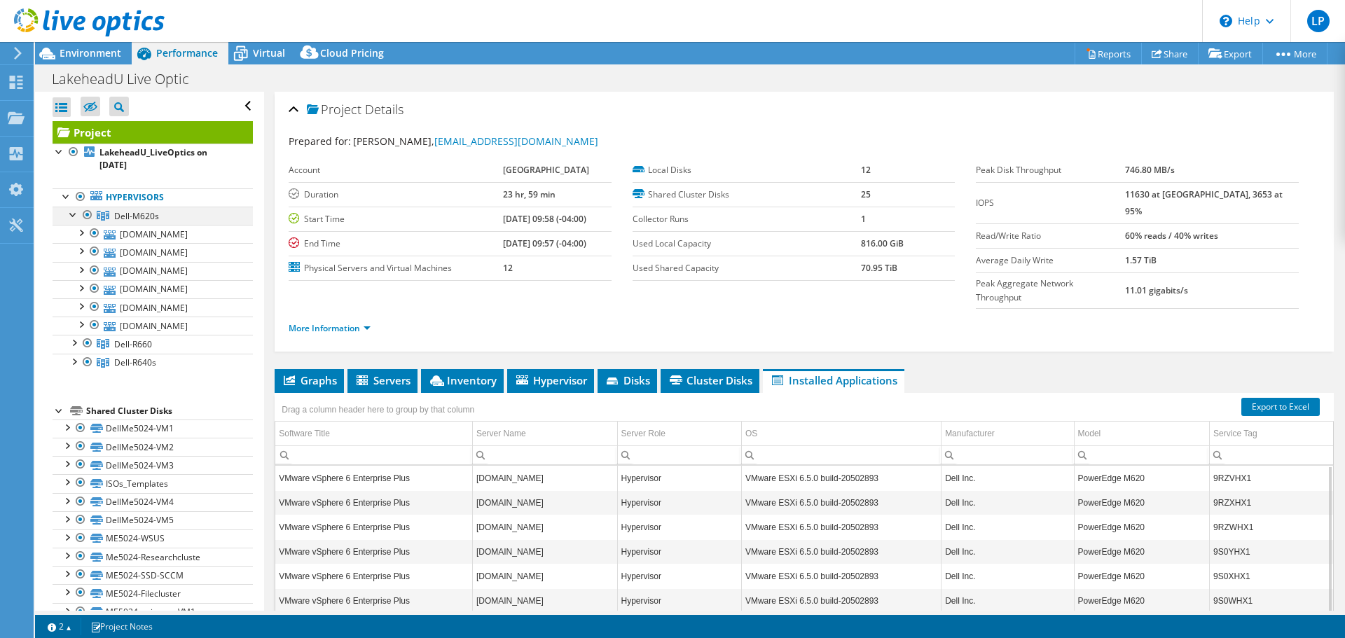
click at [72, 212] on div at bounding box center [74, 214] width 14 height 14
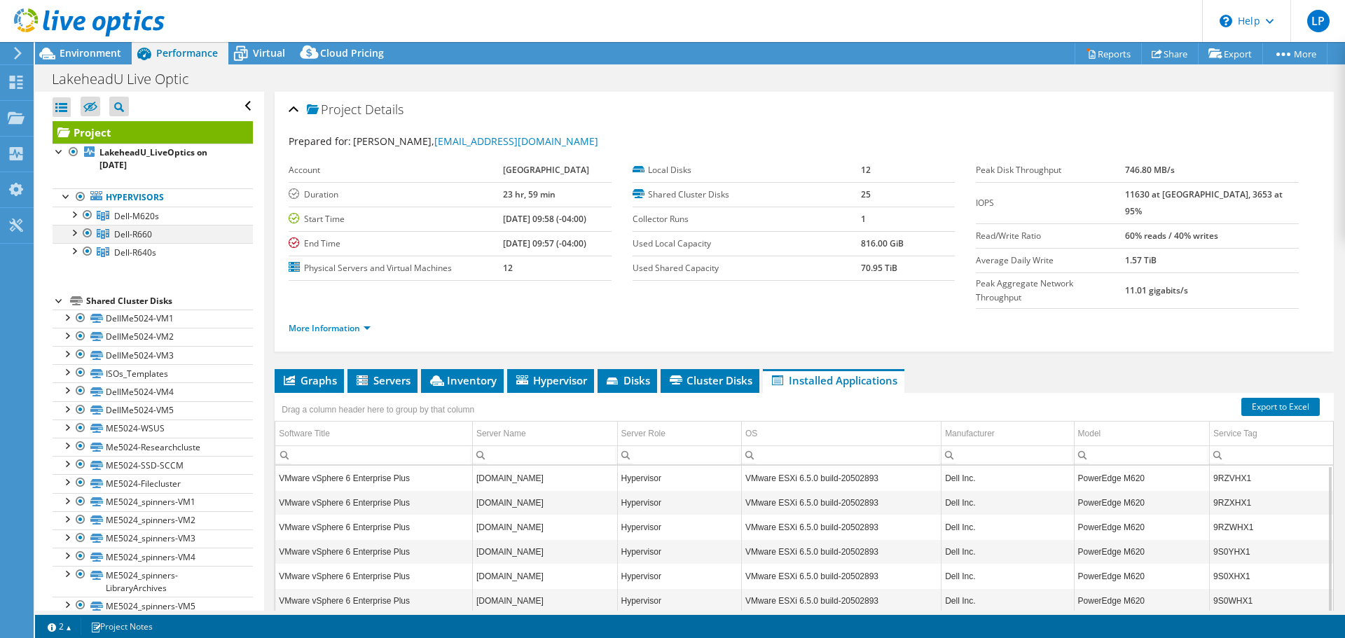
click at [73, 230] on div at bounding box center [74, 232] width 14 height 14
click at [346, 46] on span "Cloud Pricing" at bounding box center [352, 52] width 64 height 13
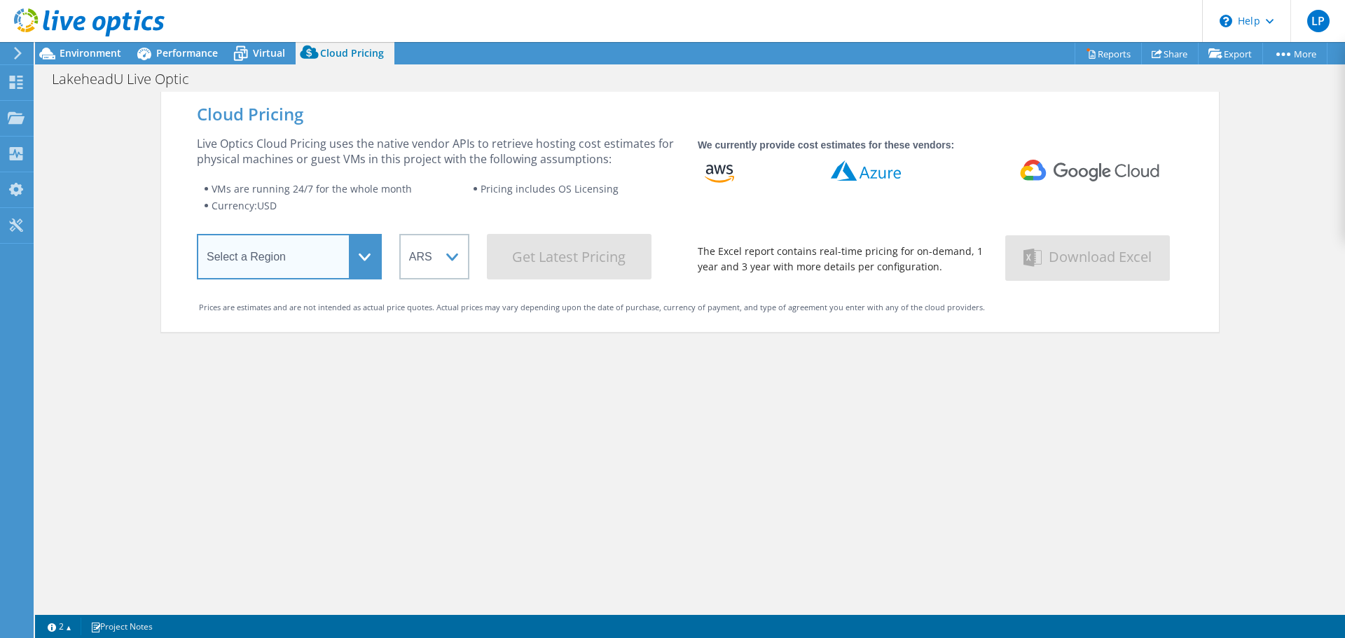
click at [370, 265] on select "Select a Region [GEOGRAPHIC_DATA] ([GEOGRAPHIC_DATA]) [GEOGRAPHIC_DATA] ([GEOGR…" at bounding box center [289, 257] width 185 height 46
select select "[GEOGRAPHIC_DATA]"
click at [197, 237] on select "Select a Region [GEOGRAPHIC_DATA] ([GEOGRAPHIC_DATA]) [GEOGRAPHIC_DATA] ([GEOGR…" at bounding box center [289, 257] width 185 height 46
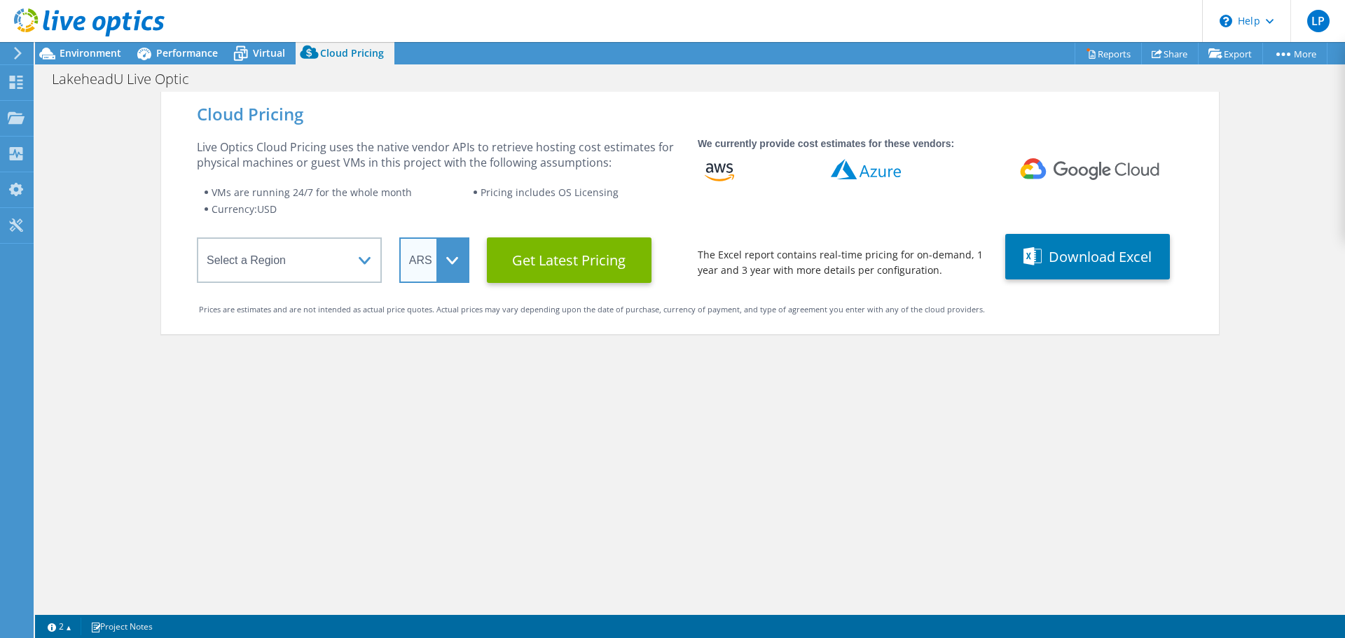
click at [444, 279] on select "ARS AUD BRL CAD CHF CLP CNY DKK EUR GBP HKD HUF INR JPY MXN MYR NOK NZD PEN SEK…" at bounding box center [434, 260] width 70 height 46
click at [399, 237] on select "ARS AUD BRL CAD CHF CLP CNY DKK EUR GBP HKD HUF INR JPY MXN MYR NOK NZD PEN SEK…" at bounding box center [434, 260] width 70 height 46
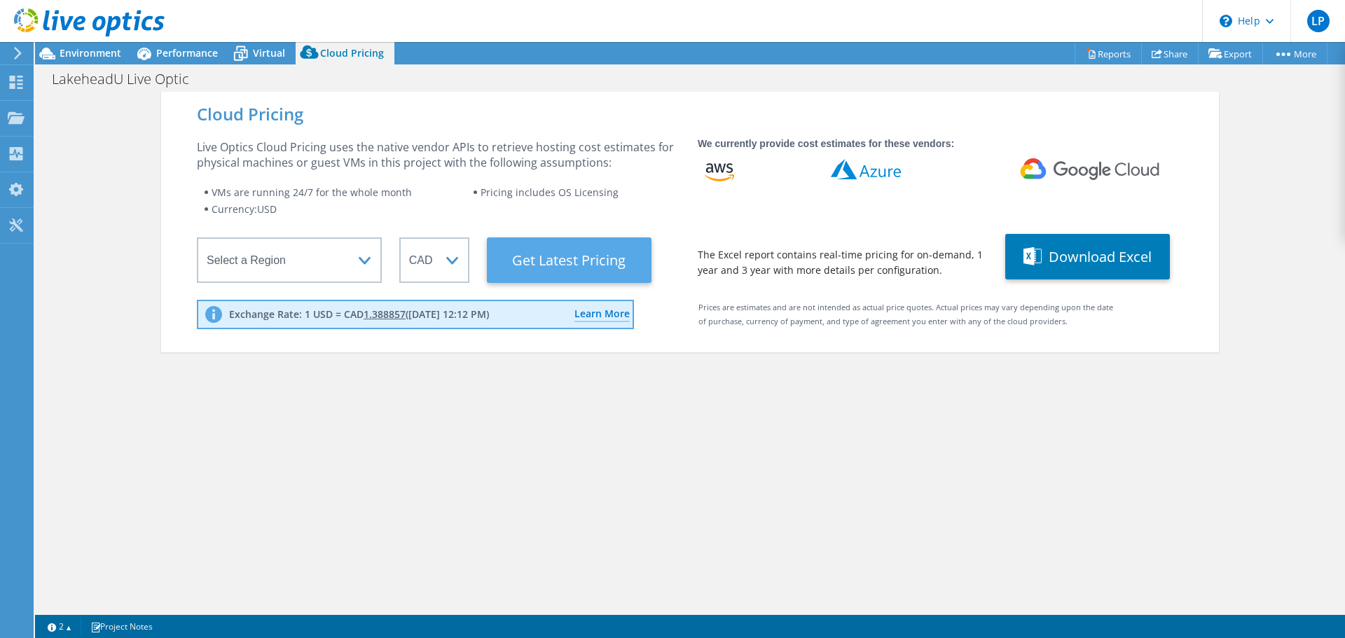
click at [553, 270] on Latest "Get Latest Pricing" at bounding box center [569, 260] width 165 height 46
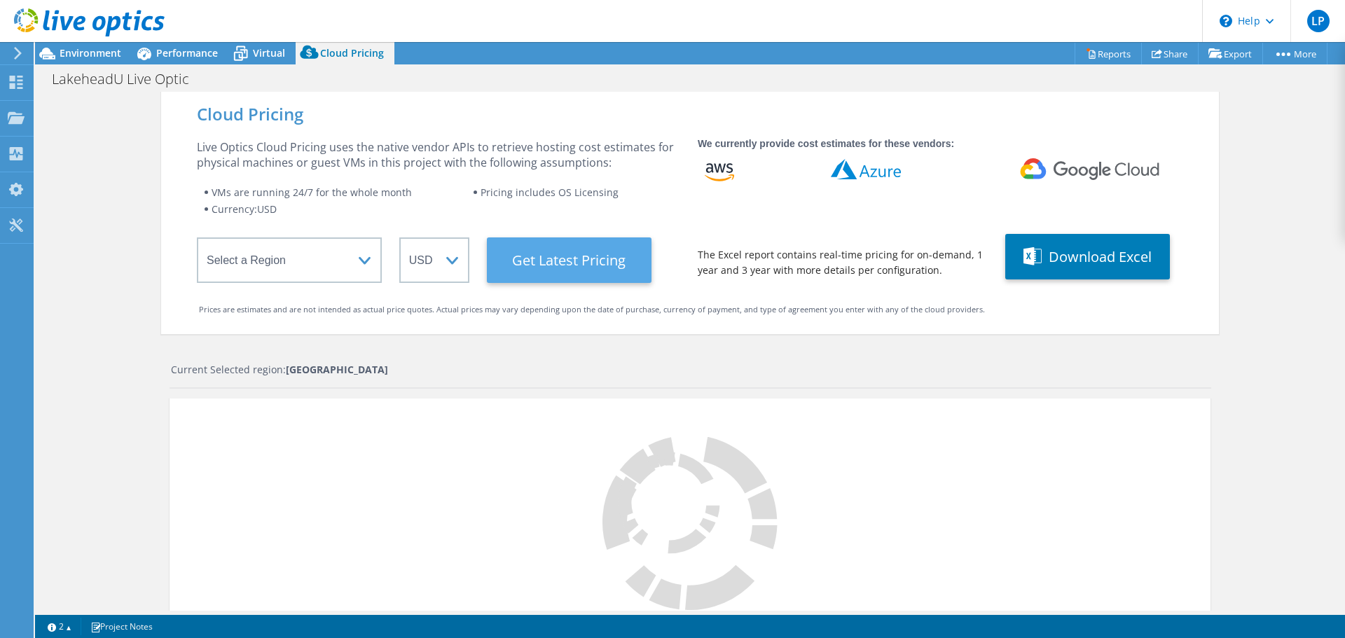
select select "CAD"
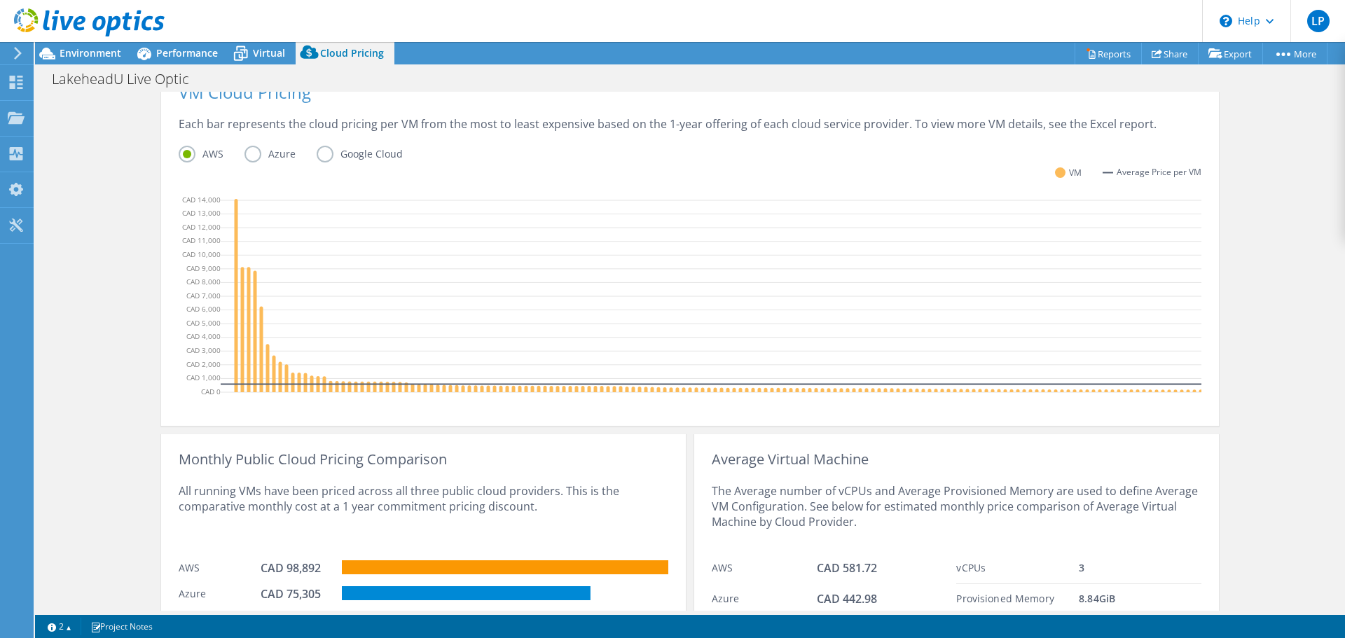
scroll to position [350, 0]
click at [246, 154] on label "Azure" at bounding box center [280, 153] width 72 height 17
click at [0, 0] on input "Azure" at bounding box center [0, 0] width 0 height 0
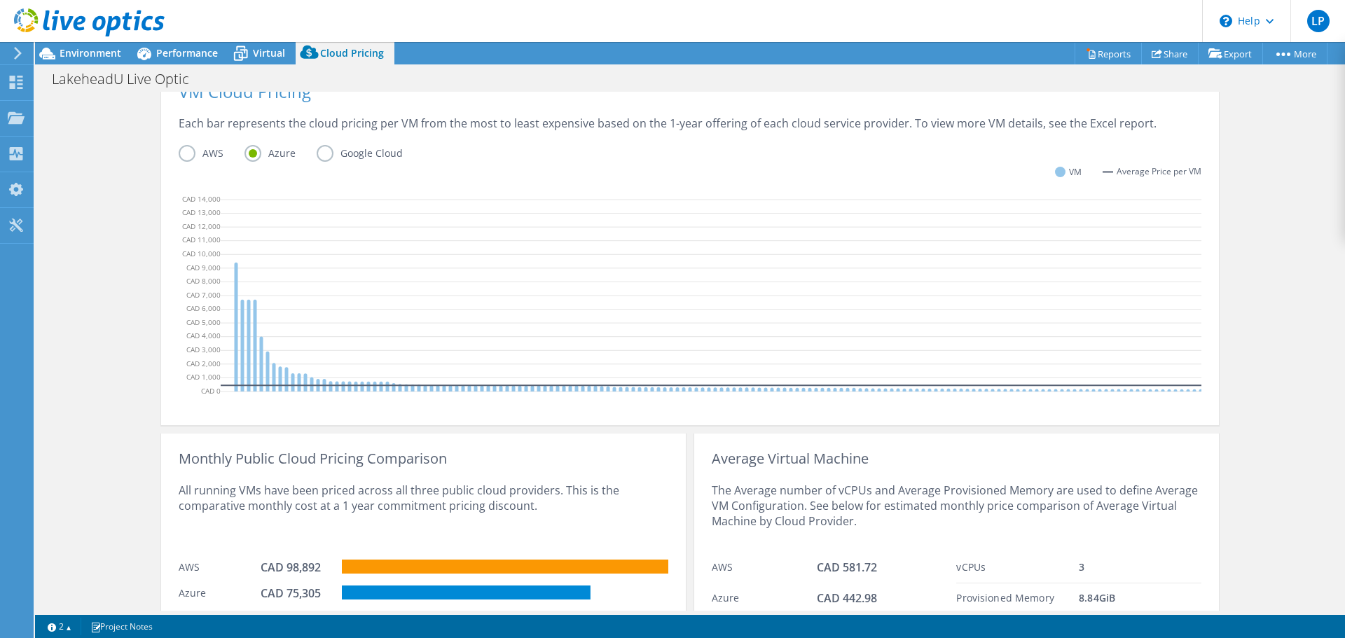
click at [327, 156] on label "Google Cloud" at bounding box center [370, 153] width 107 height 17
click at [0, 0] on input "Google Cloud" at bounding box center [0, 0] width 0 height 0
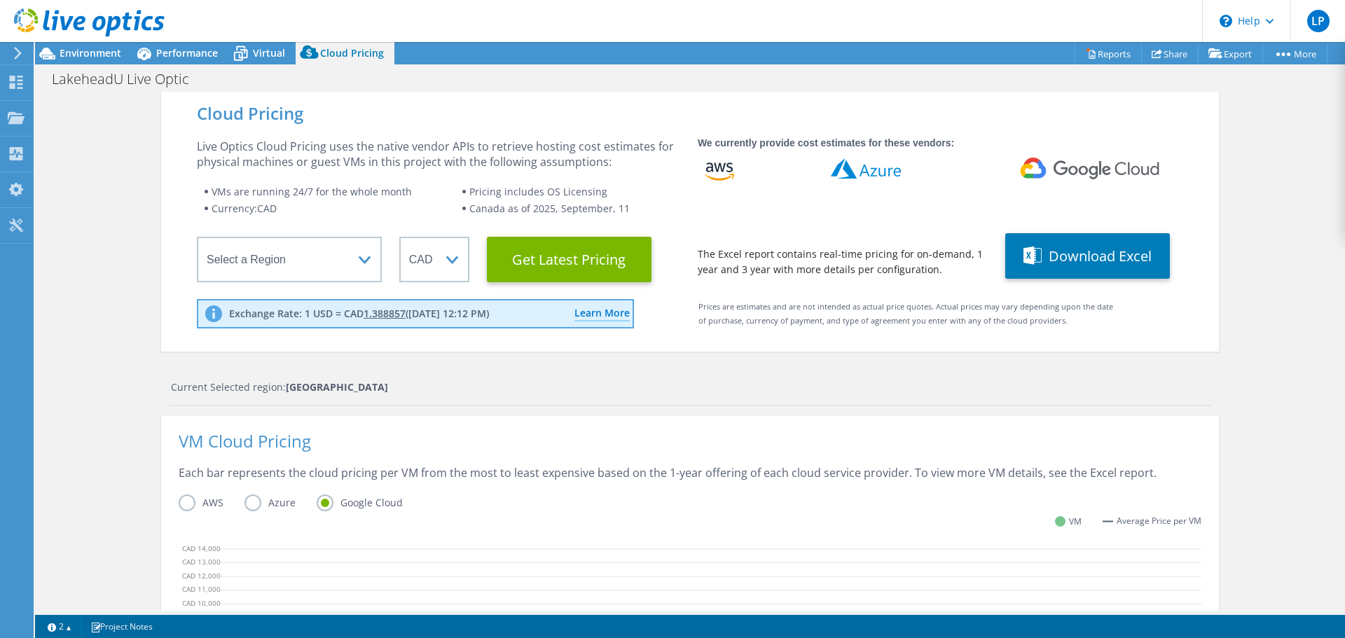
scroll to position [0, 0]
click at [104, 55] on span "Environment" at bounding box center [91, 52] width 62 height 13
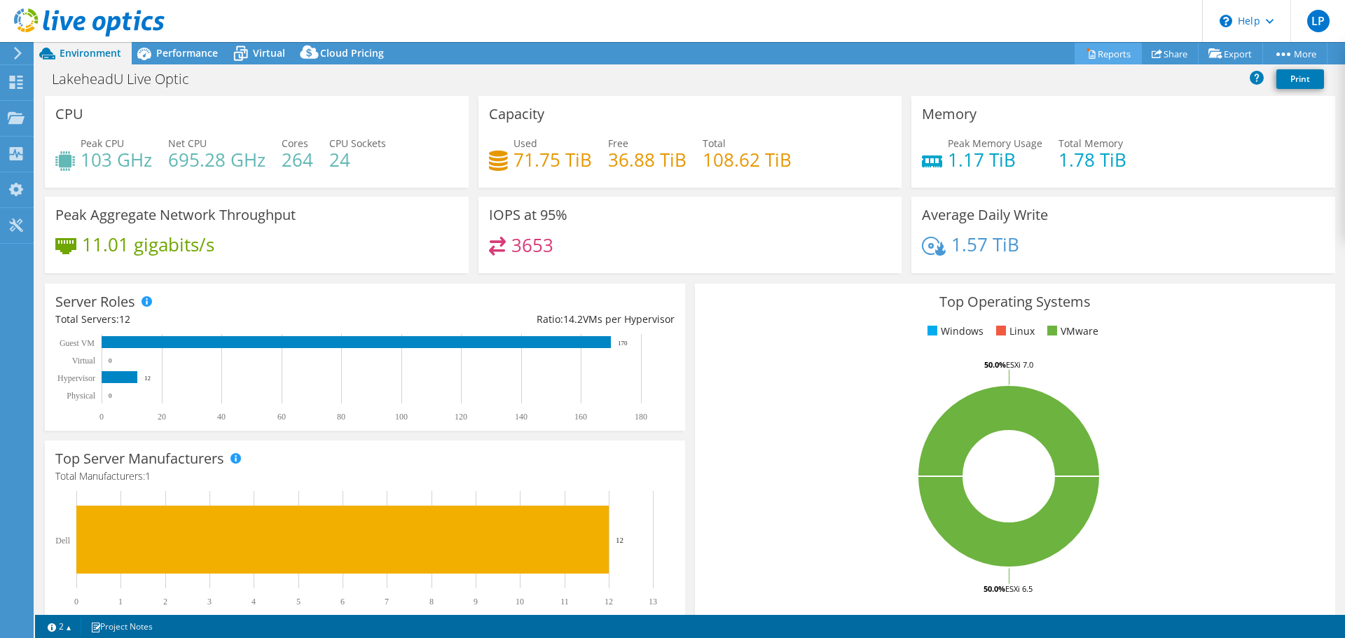
click at [1089, 50] on link "Reports" at bounding box center [1107, 54] width 67 height 22
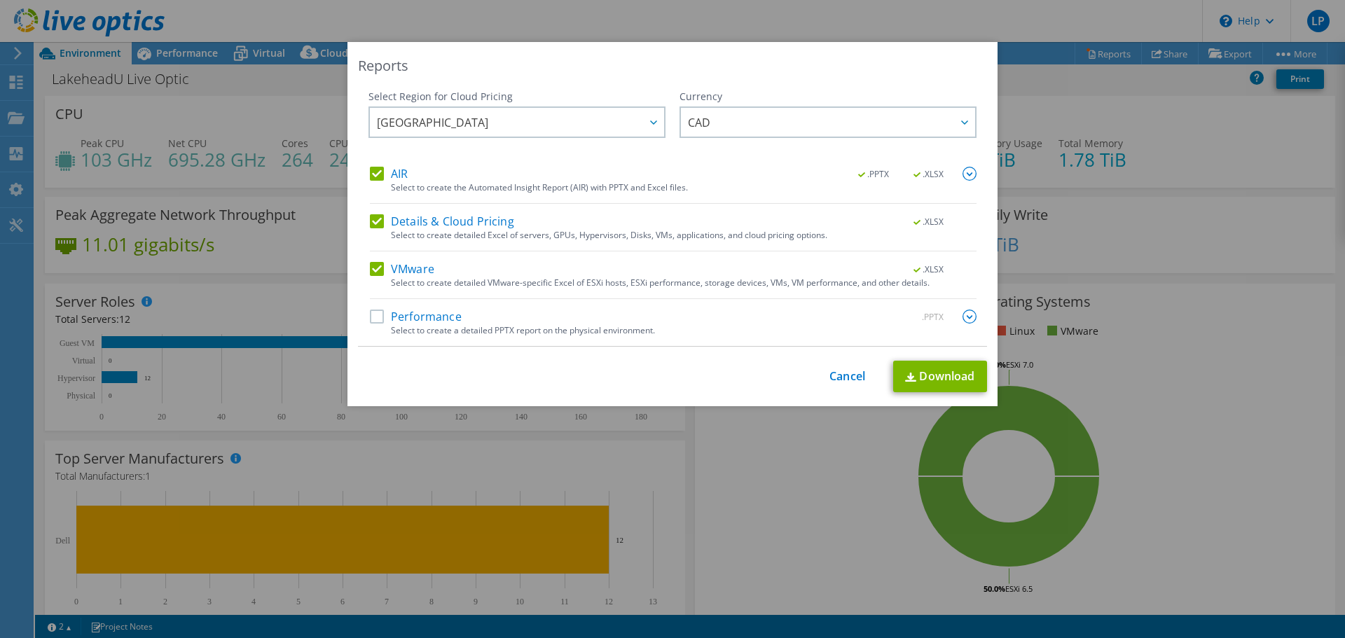
click at [374, 322] on label "Performance" at bounding box center [416, 317] width 92 height 14
click at [0, 0] on input "Performance" at bounding box center [0, 0] width 0 height 0
click at [946, 379] on link "Download" at bounding box center [940, 377] width 94 height 32
click at [843, 380] on link "Cancel" at bounding box center [847, 376] width 36 height 13
